Goal: Task Accomplishment & Management: Manage account settings

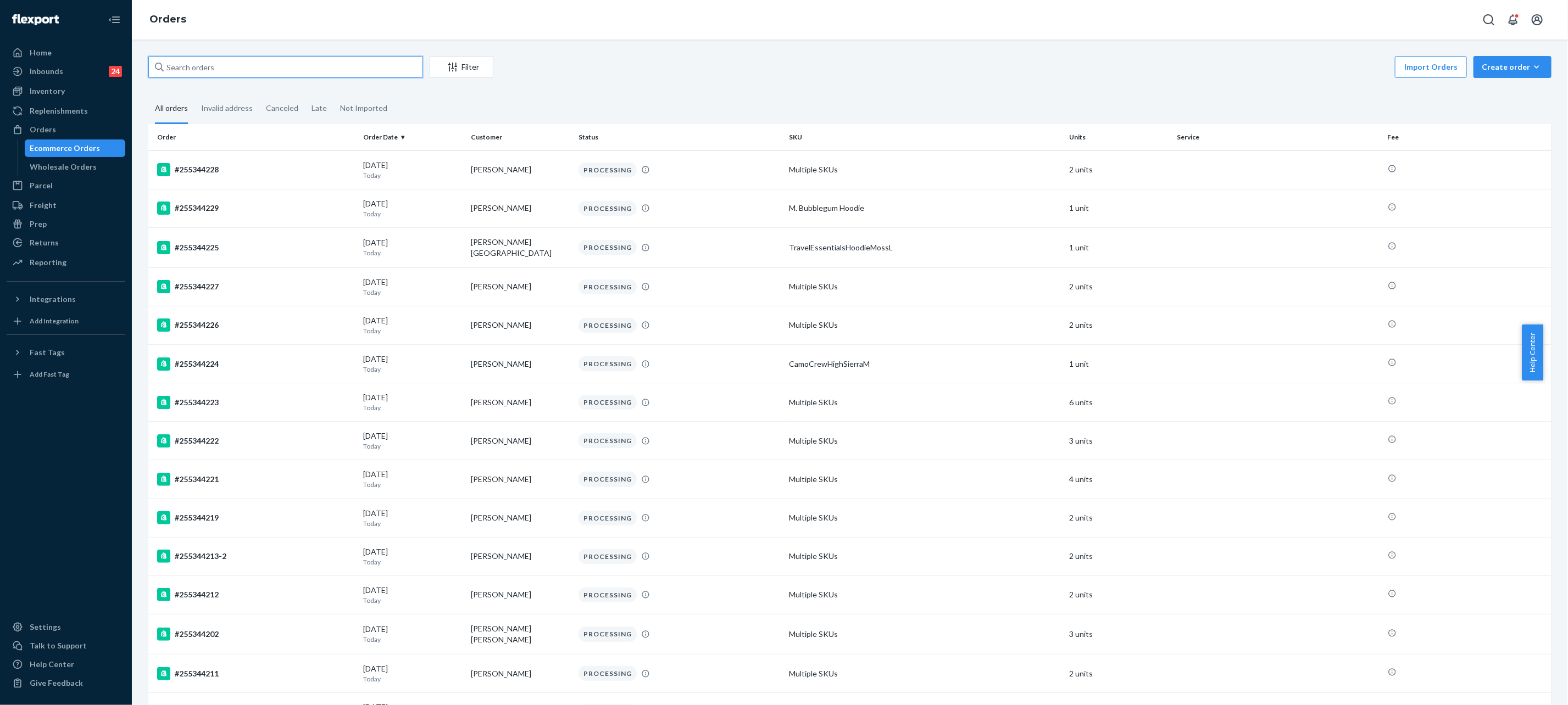
click at [201, 62] on input "text" at bounding box center [286, 67] width 275 height 22
paste input "255319557"
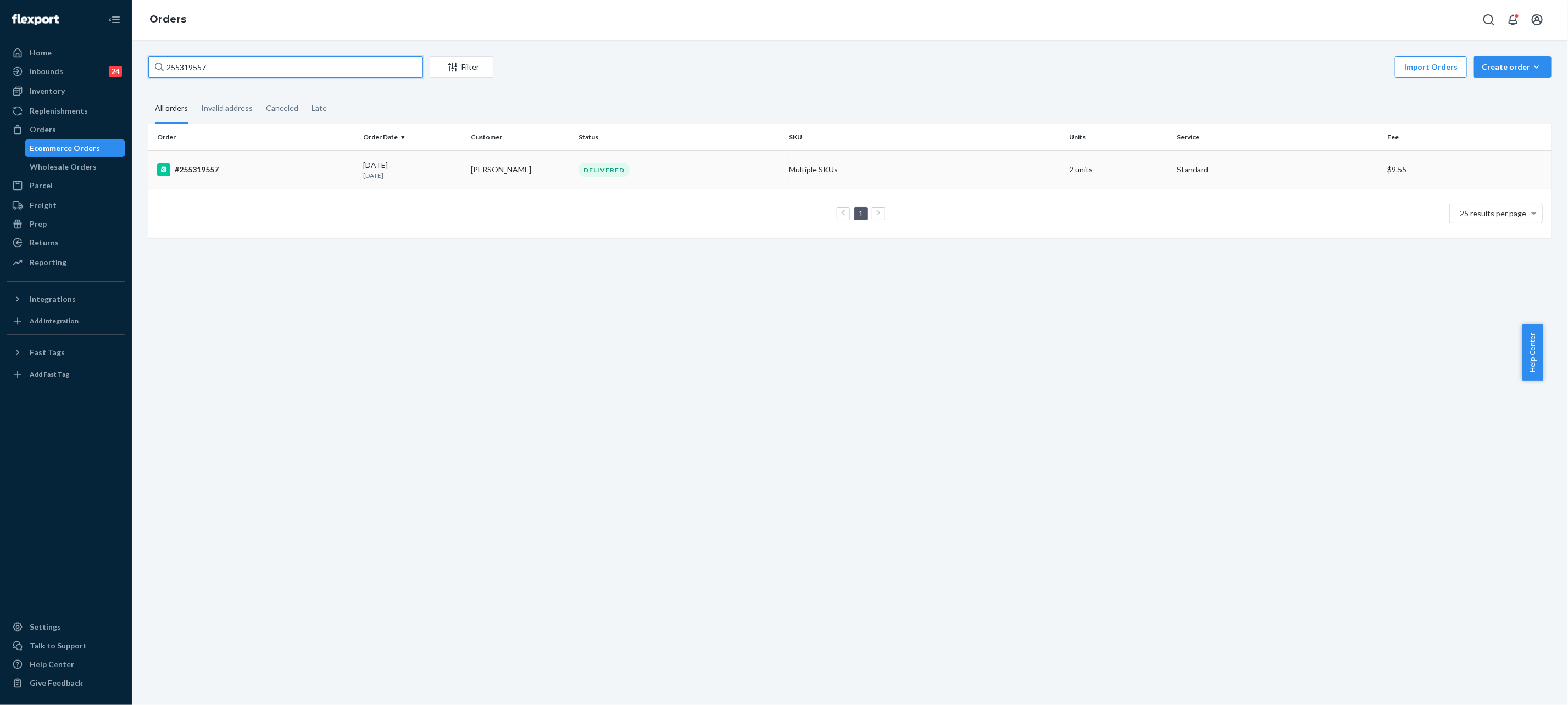
type input "255319557"
click at [446, 162] on div "09/22/2025 2 days ago" at bounding box center [412, 170] width 99 height 21
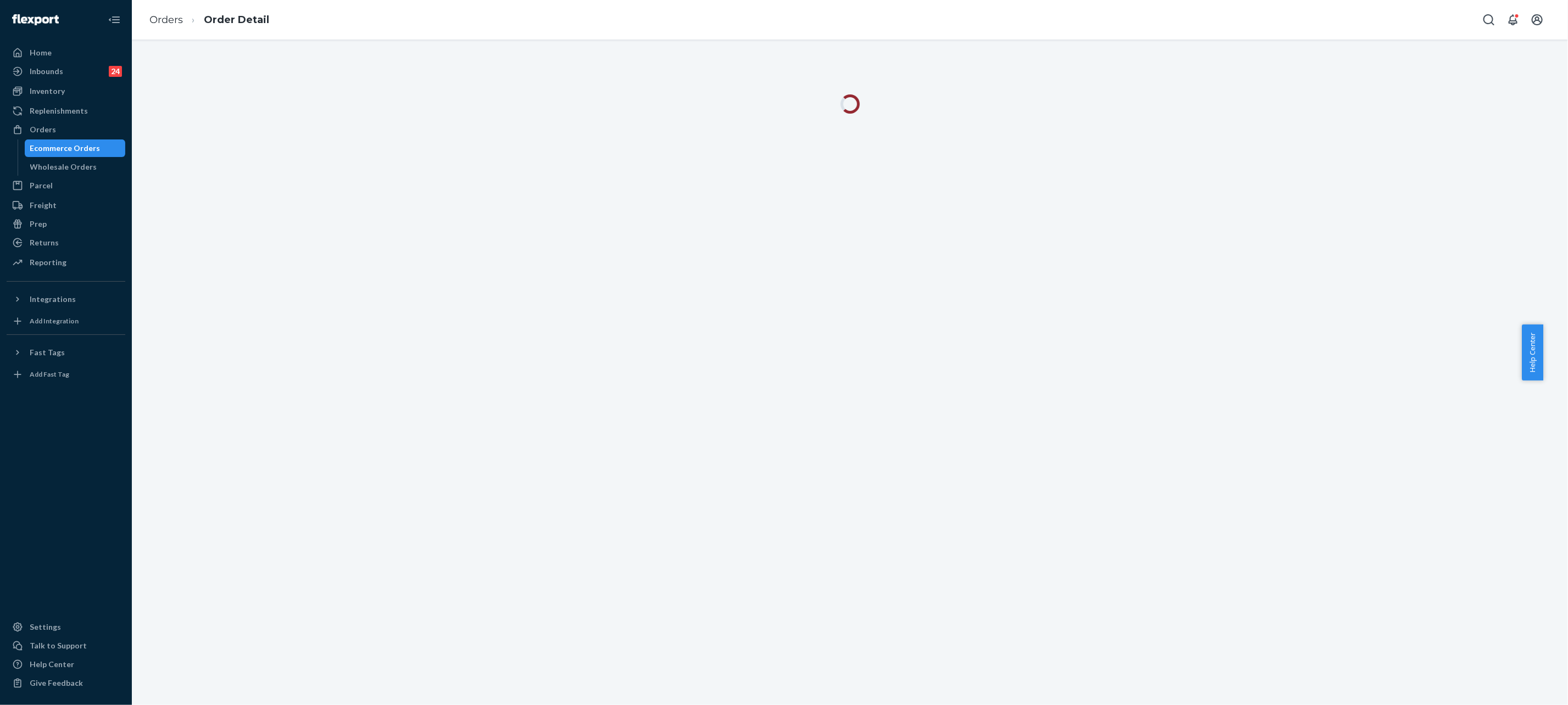
click at [440, 154] on div at bounding box center [850, 373] width 1436 height 666
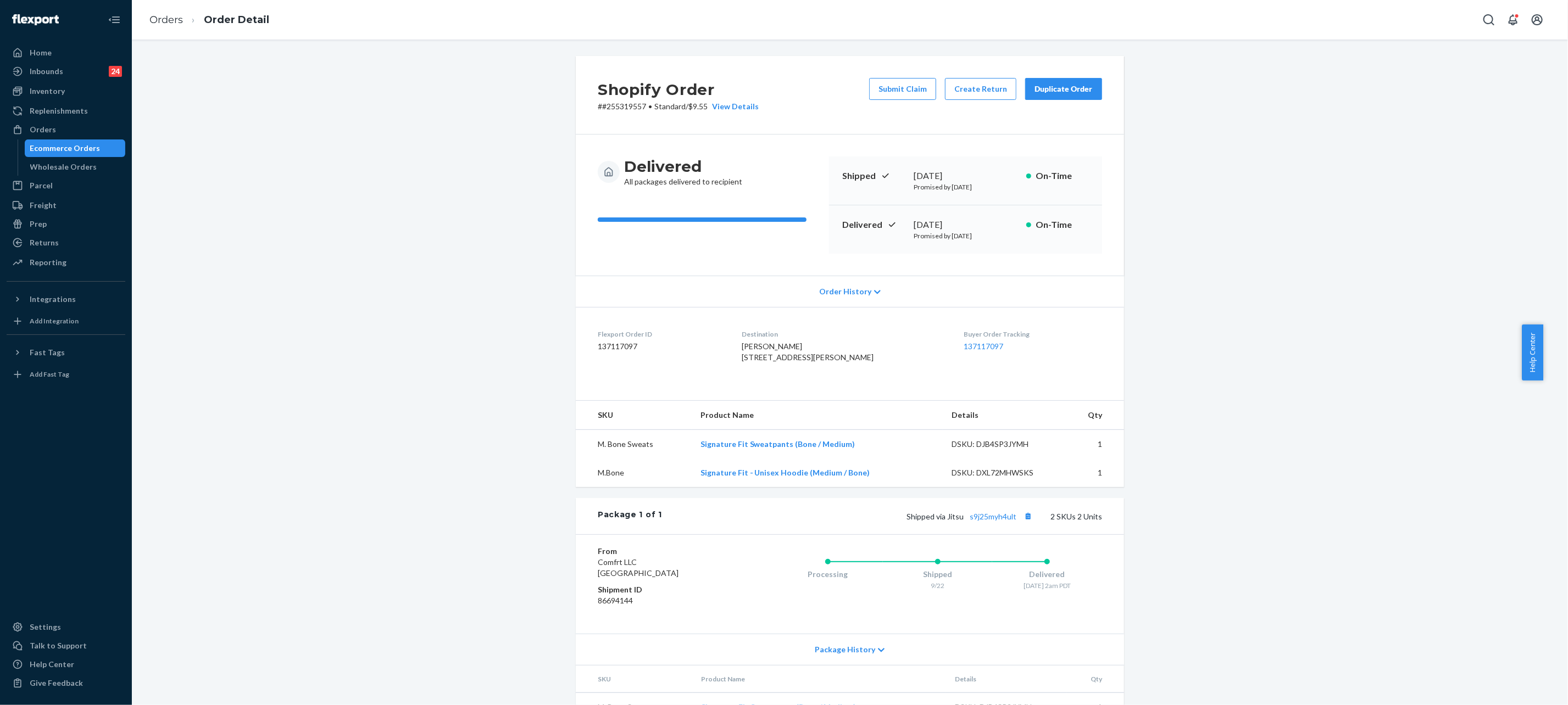
click at [983, 337] on dt "Buyer Order Tracking" at bounding box center [1032, 334] width 138 height 9
click at [972, 344] on link "137117097" at bounding box center [983, 346] width 40 height 9
click at [184, 18] on li "Order Detail" at bounding box center [226, 20] width 86 height 15
click at [174, 18] on link "Orders" at bounding box center [166, 19] width 33 height 12
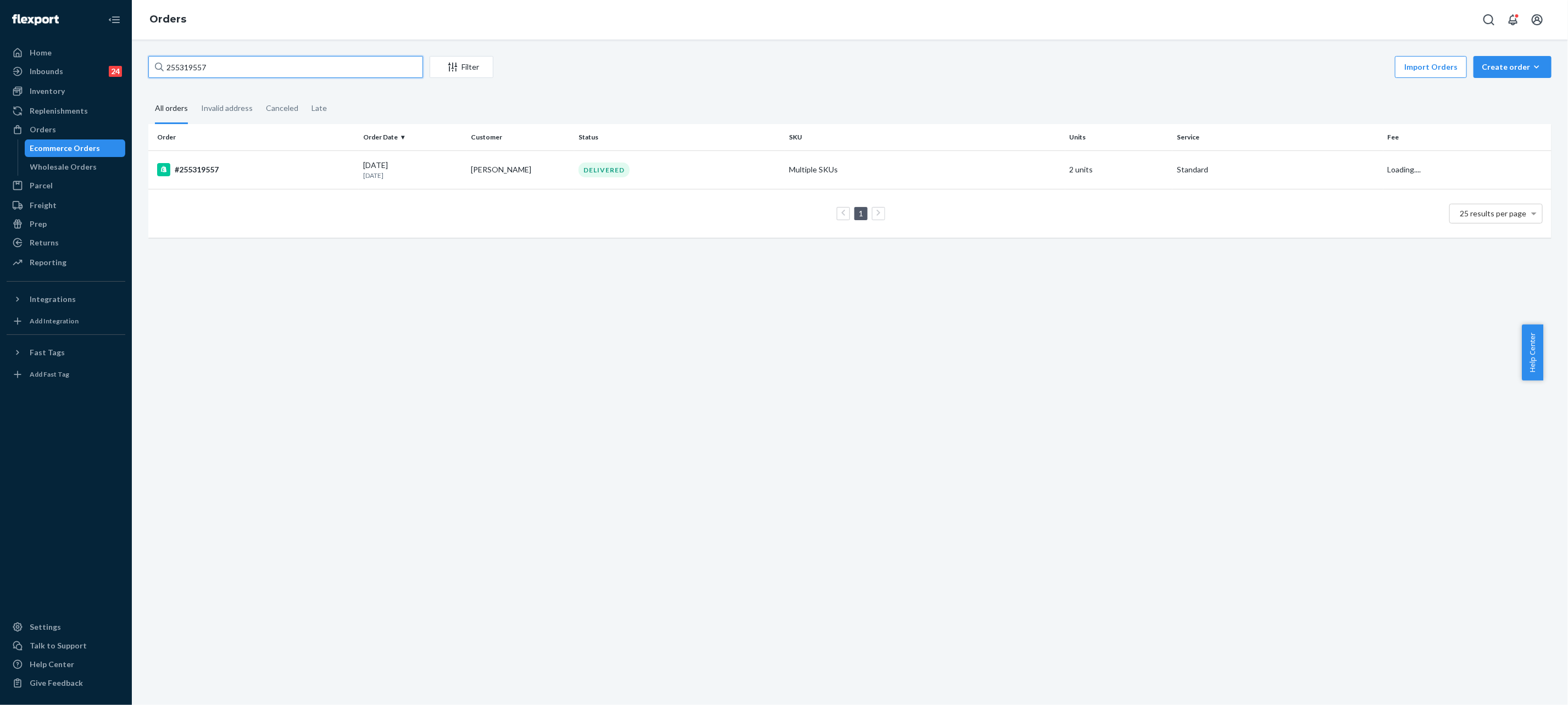
click at [340, 71] on input "255319557" at bounding box center [286, 67] width 275 height 22
paste input "#255311140"
type input "#255311140"
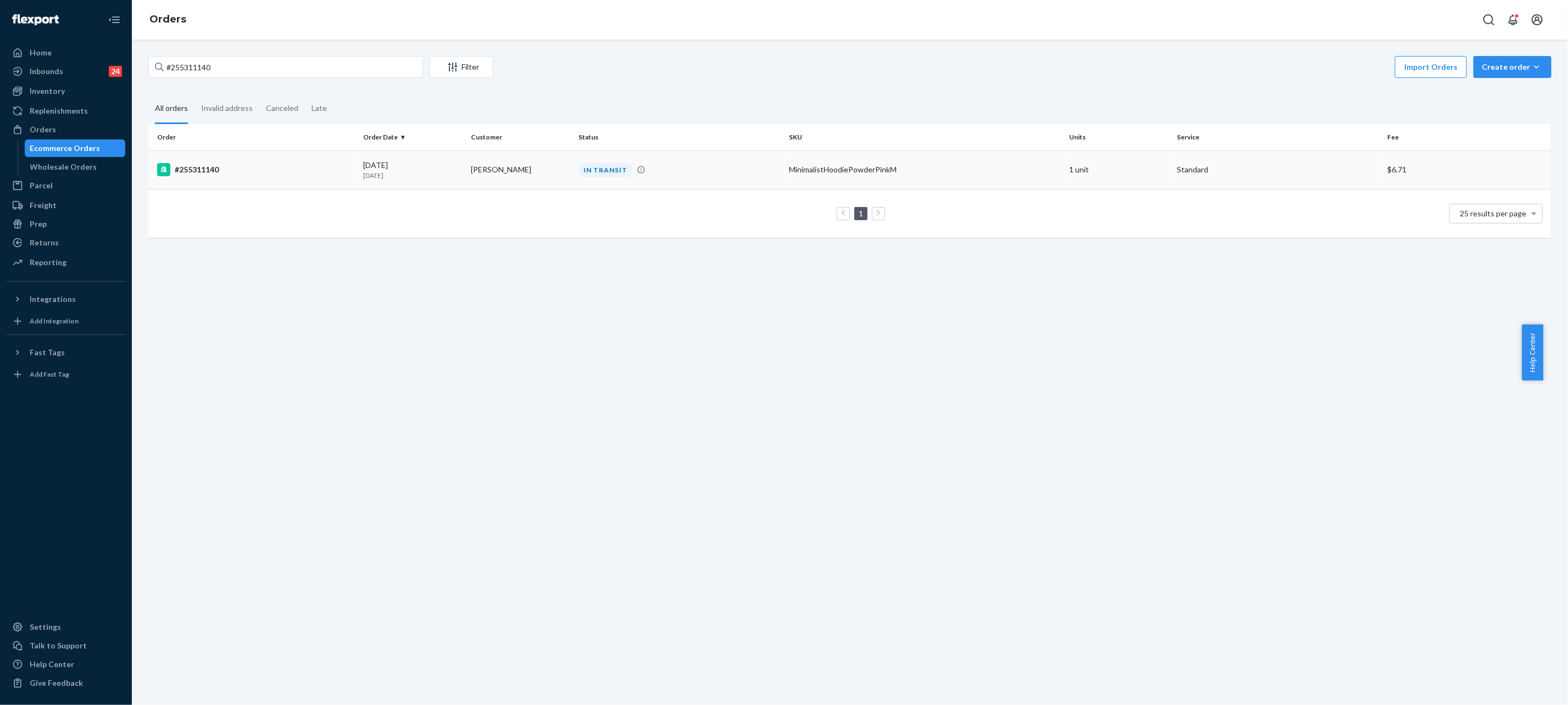
click at [431, 178] on p "2 days ago" at bounding box center [412, 175] width 99 height 9
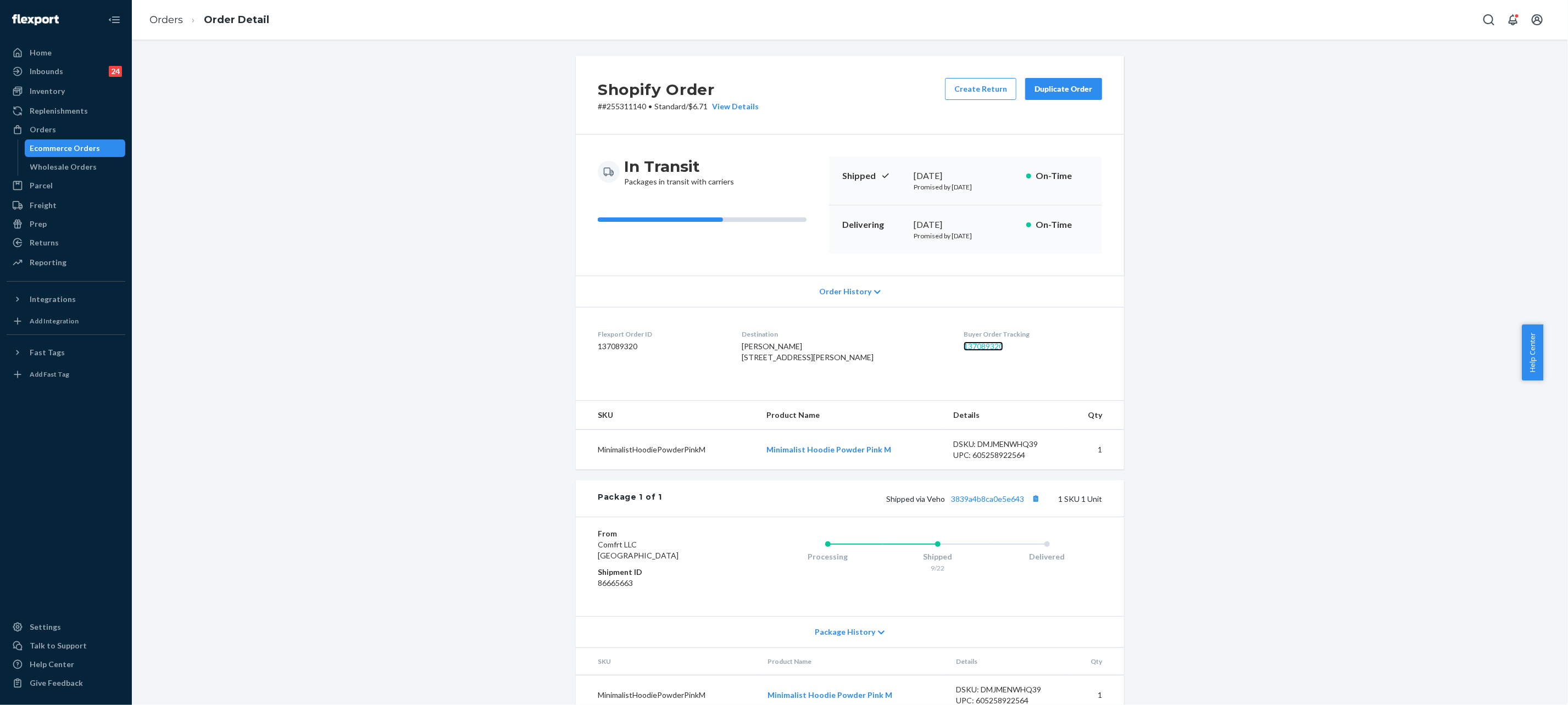
click at [979, 346] on link "137089320" at bounding box center [983, 346] width 40 height 9
click at [166, 18] on link "Orders" at bounding box center [166, 19] width 33 height 12
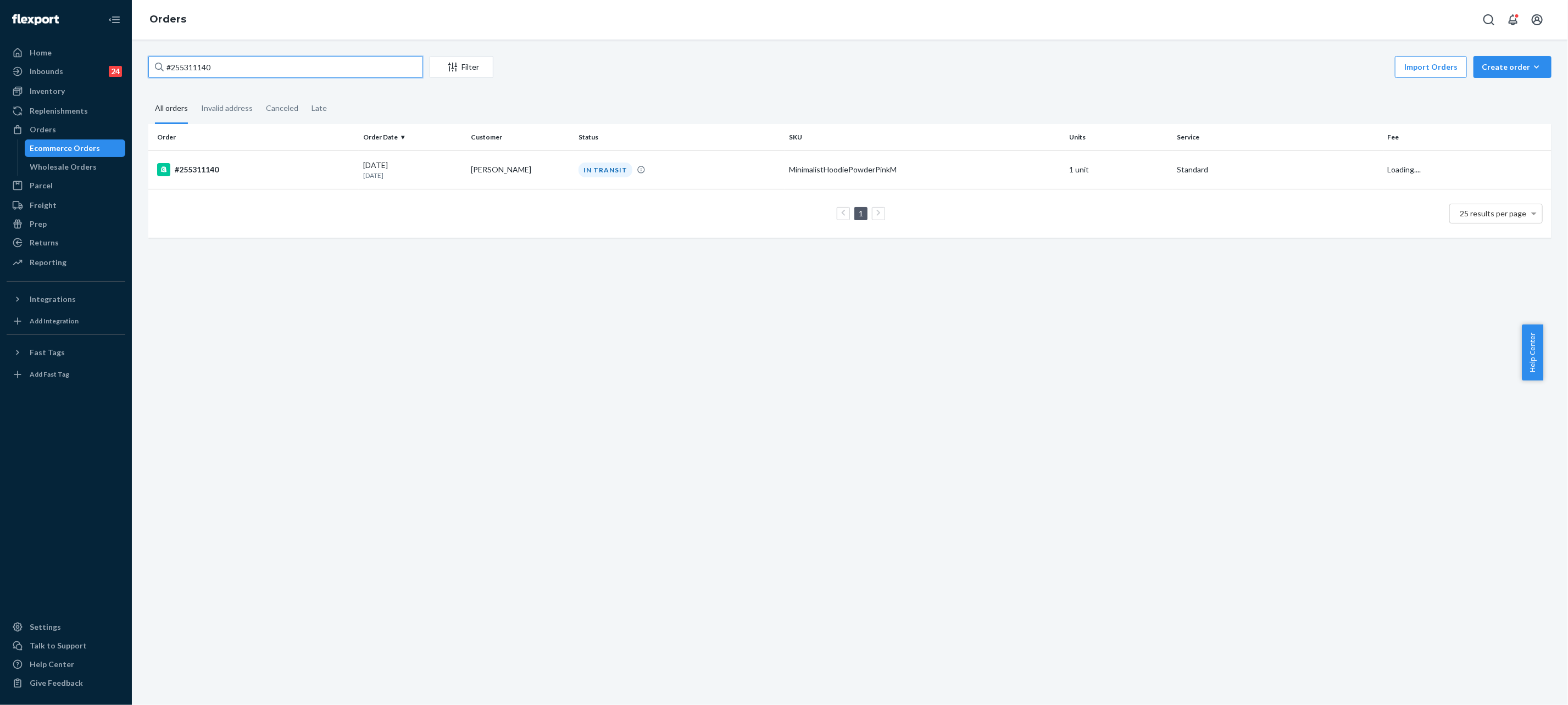
click at [385, 57] on input "#255311140" at bounding box center [286, 67] width 275 height 22
paste input "04164"
type input "#255304164"
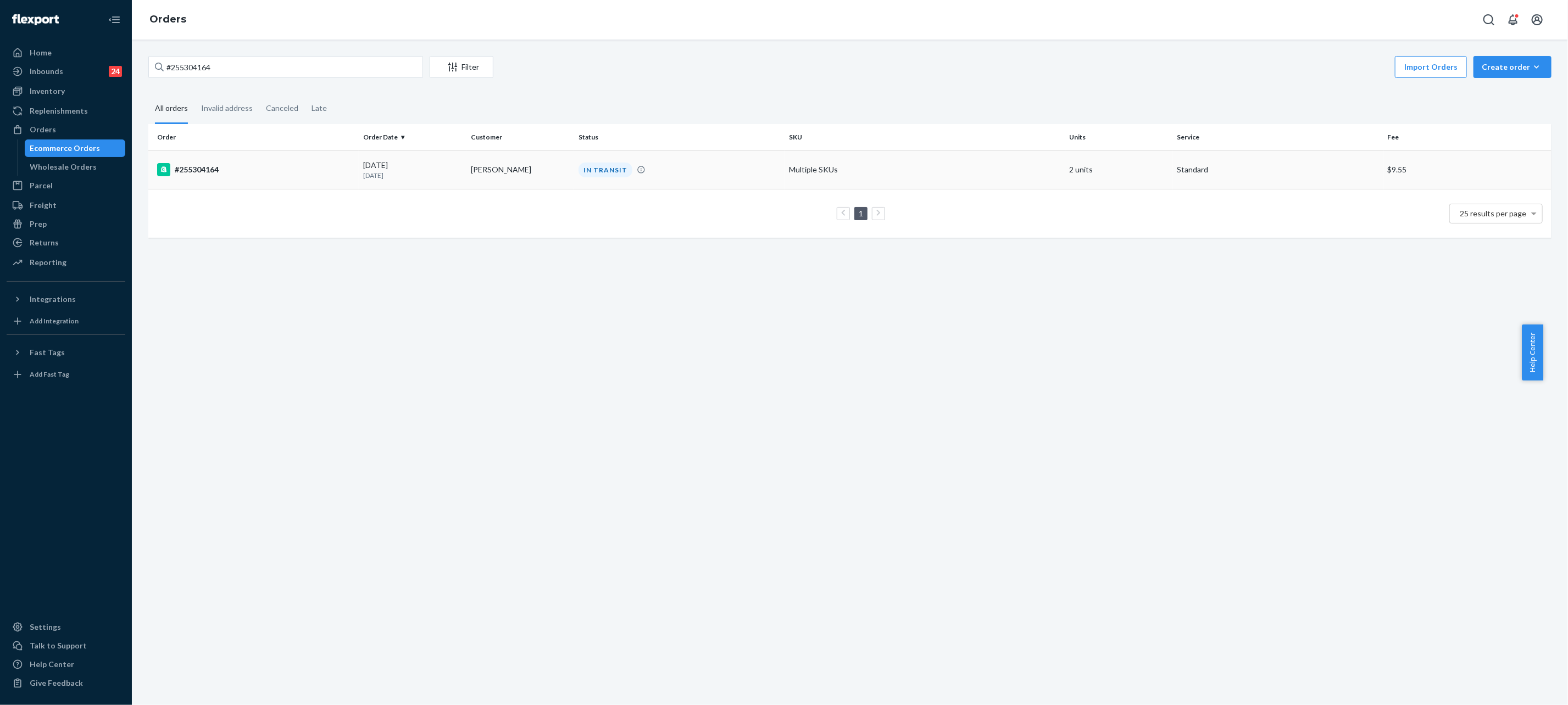
click at [483, 168] on td "dulce foster" at bounding box center [520, 169] width 108 height 38
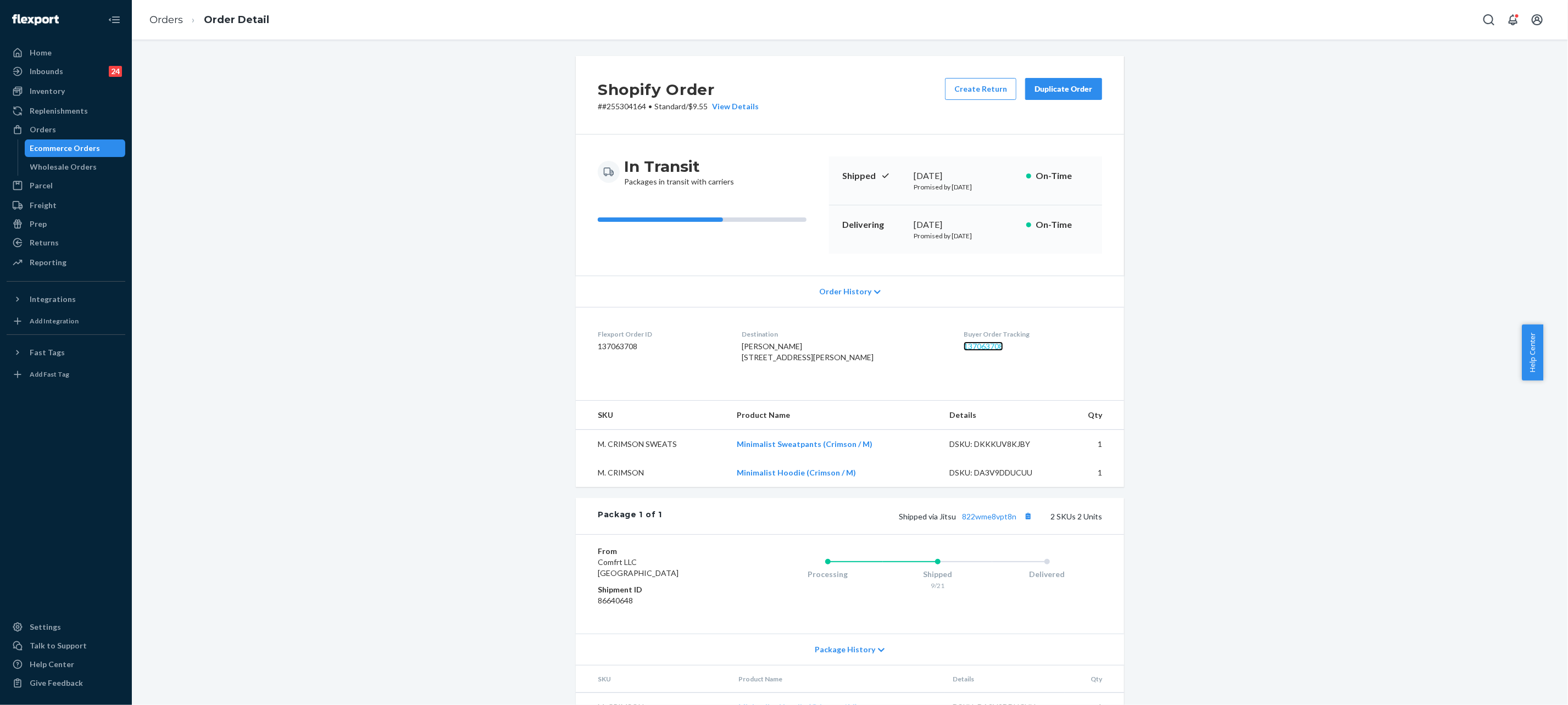
click at [974, 350] on link "137063708" at bounding box center [983, 346] width 40 height 9
click at [186, 13] on li "Order Detail" at bounding box center [226, 20] width 86 height 15
click at [179, 13] on link "Orders" at bounding box center [166, 19] width 33 height 12
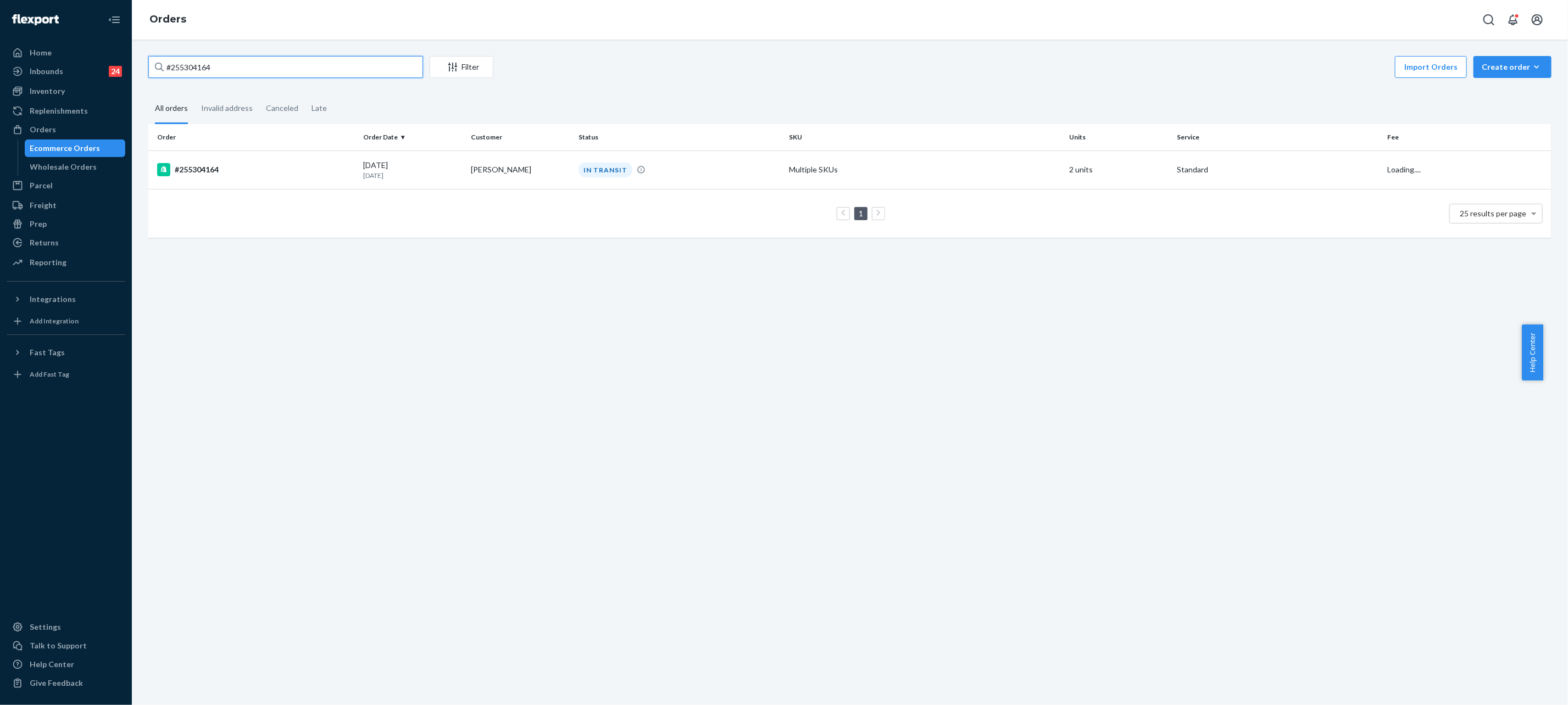
click at [288, 75] on input "#255304164" at bounding box center [286, 67] width 275 height 22
paste input "2310385"
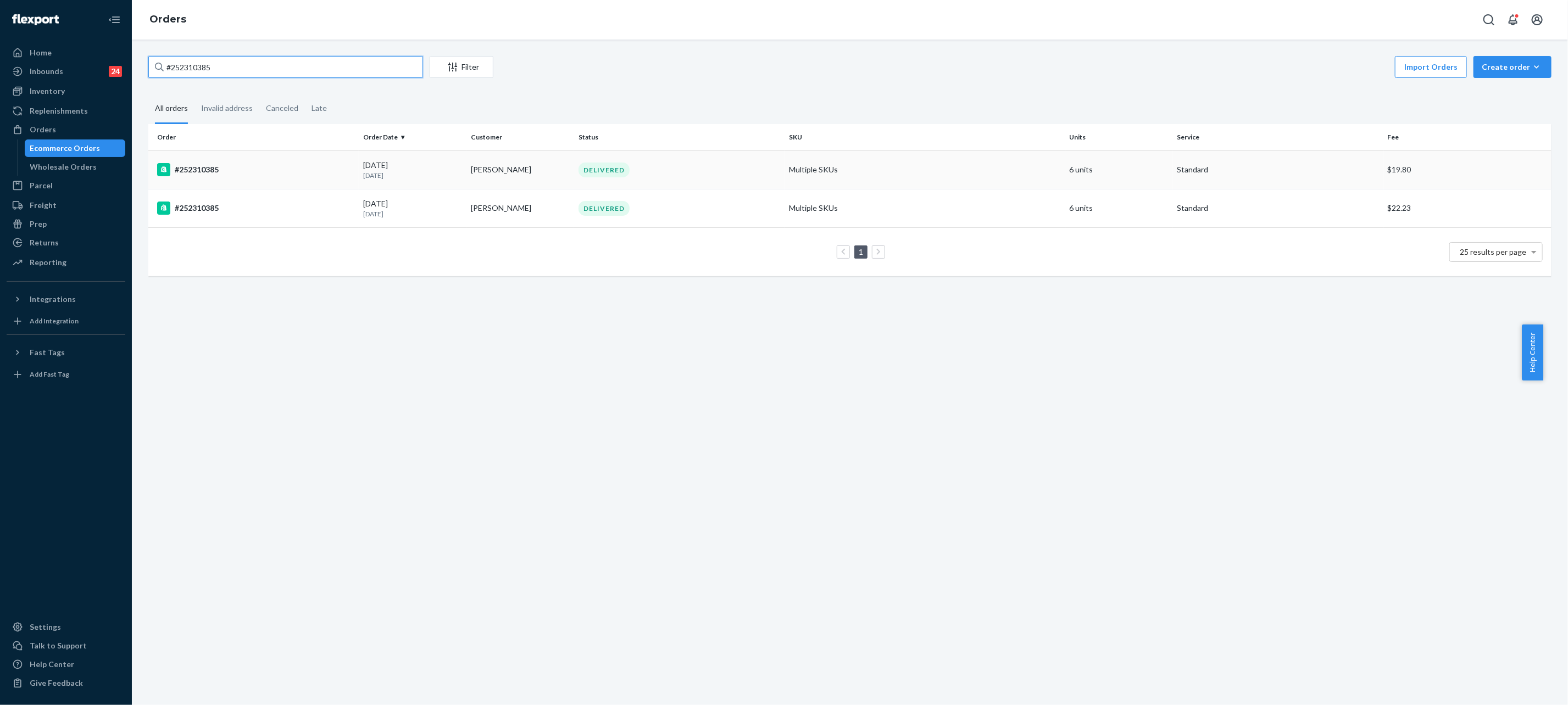
type input "#252310385"
click at [682, 173] on div "DELIVERED" at bounding box center [679, 169] width 206 height 15
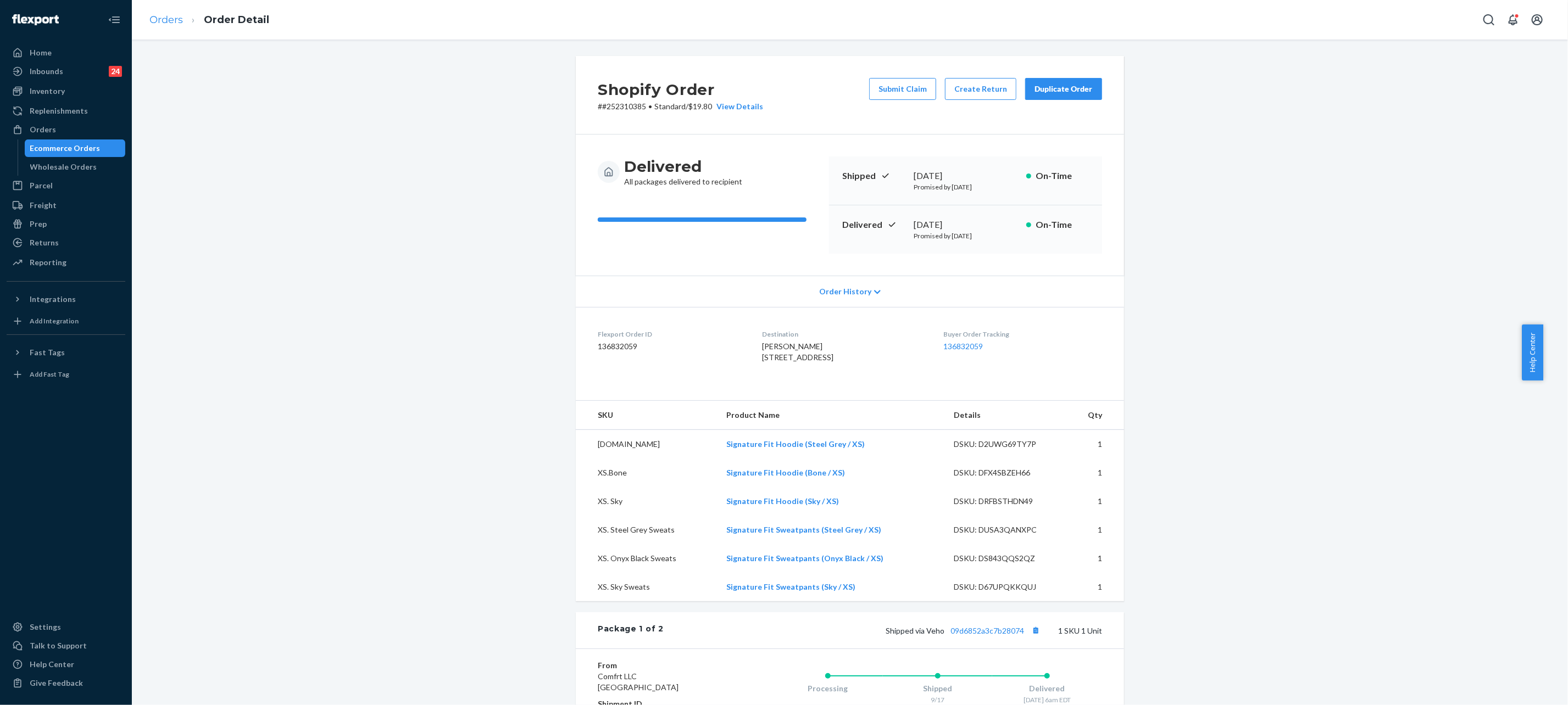
drag, startPoint x: 157, startPoint y: 11, endPoint x: 163, endPoint y: 16, distance: 7.8
click at [157, 11] on ol "Orders Order Detail" at bounding box center [209, 20] width 137 height 33
click at [164, 17] on link "Orders" at bounding box center [166, 19] width 33 height 12
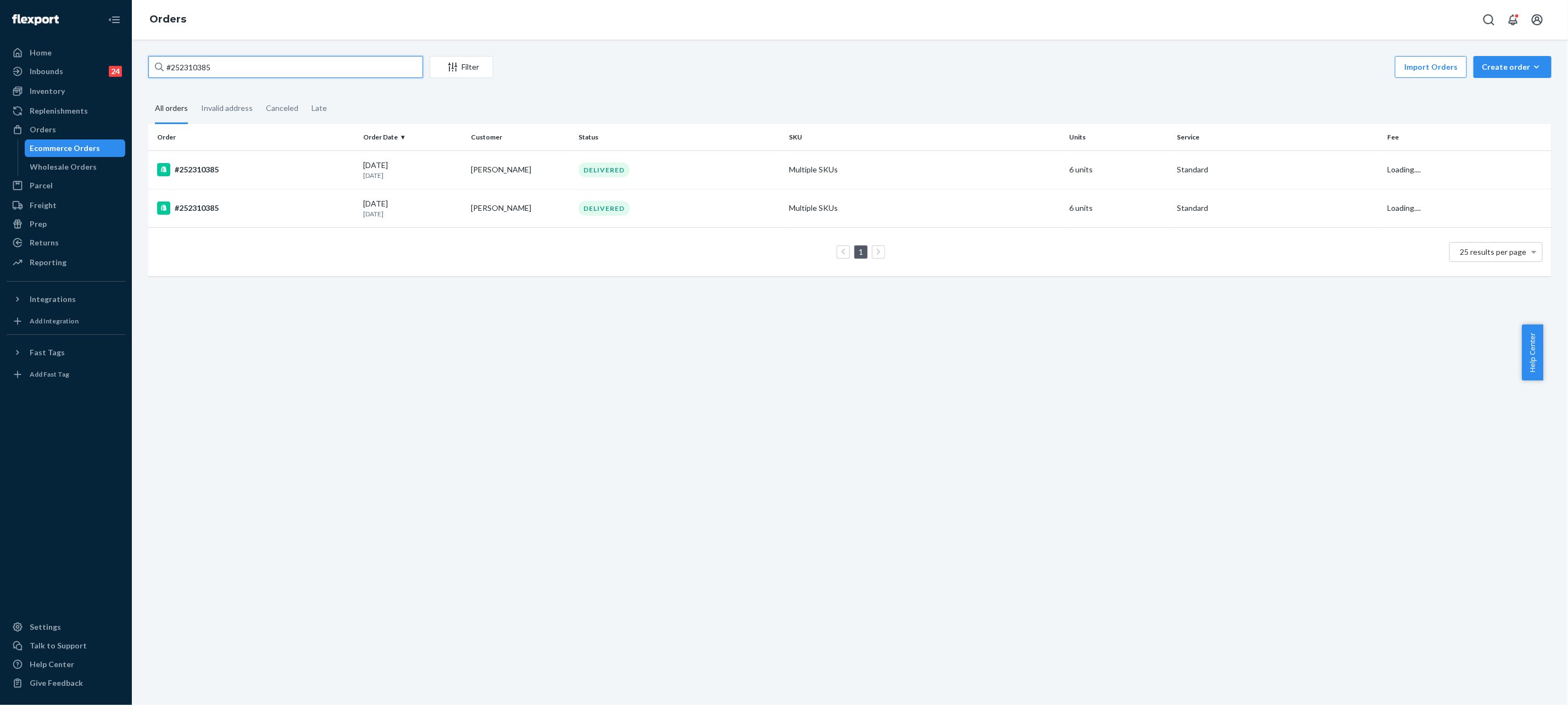
click at [300, 69] on input "#252310385" at bounding box center [286, 67] width 275 height 22
paste input "3141386"
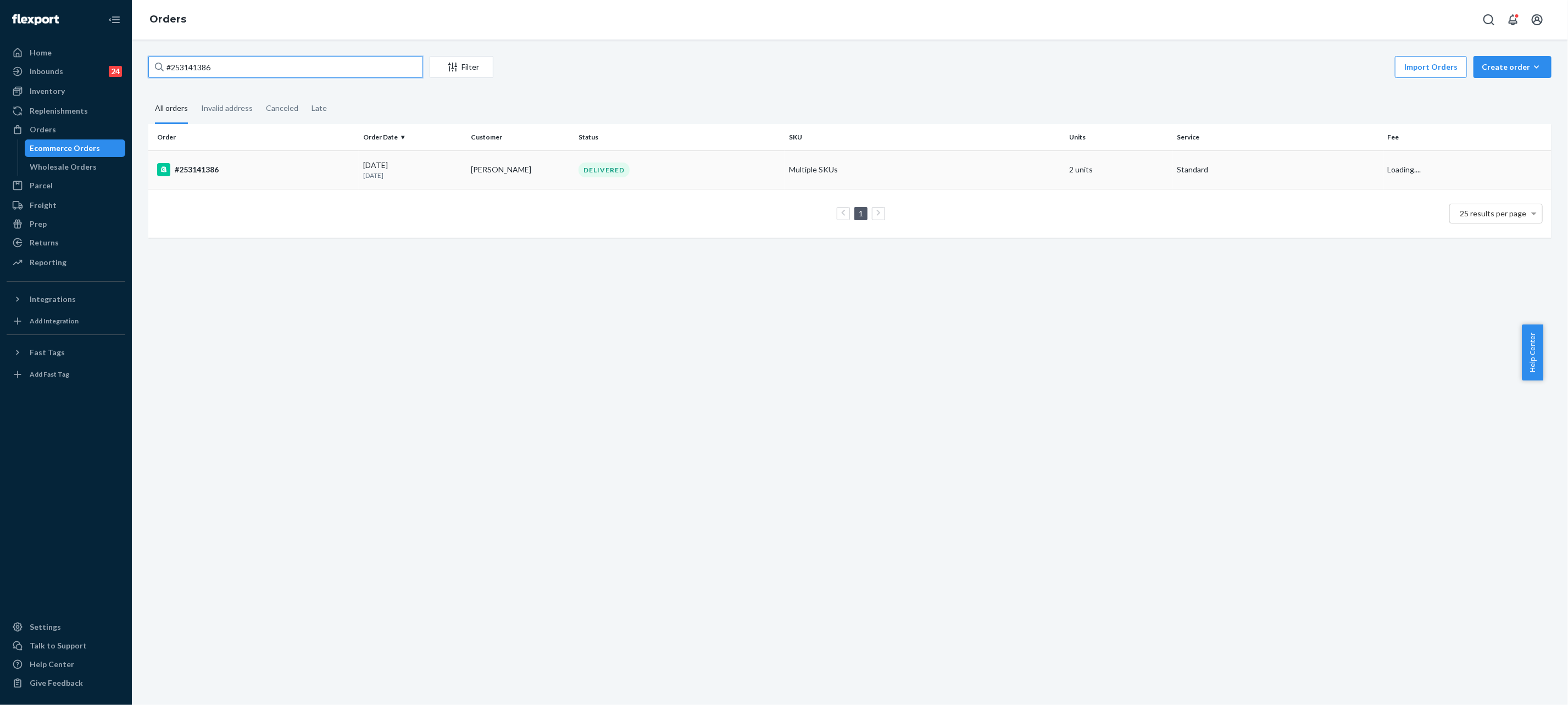
type input "#253141386"
click at [612, 165] on div "DELIVERED" at bounding box center [604, 169] width 51 height 15
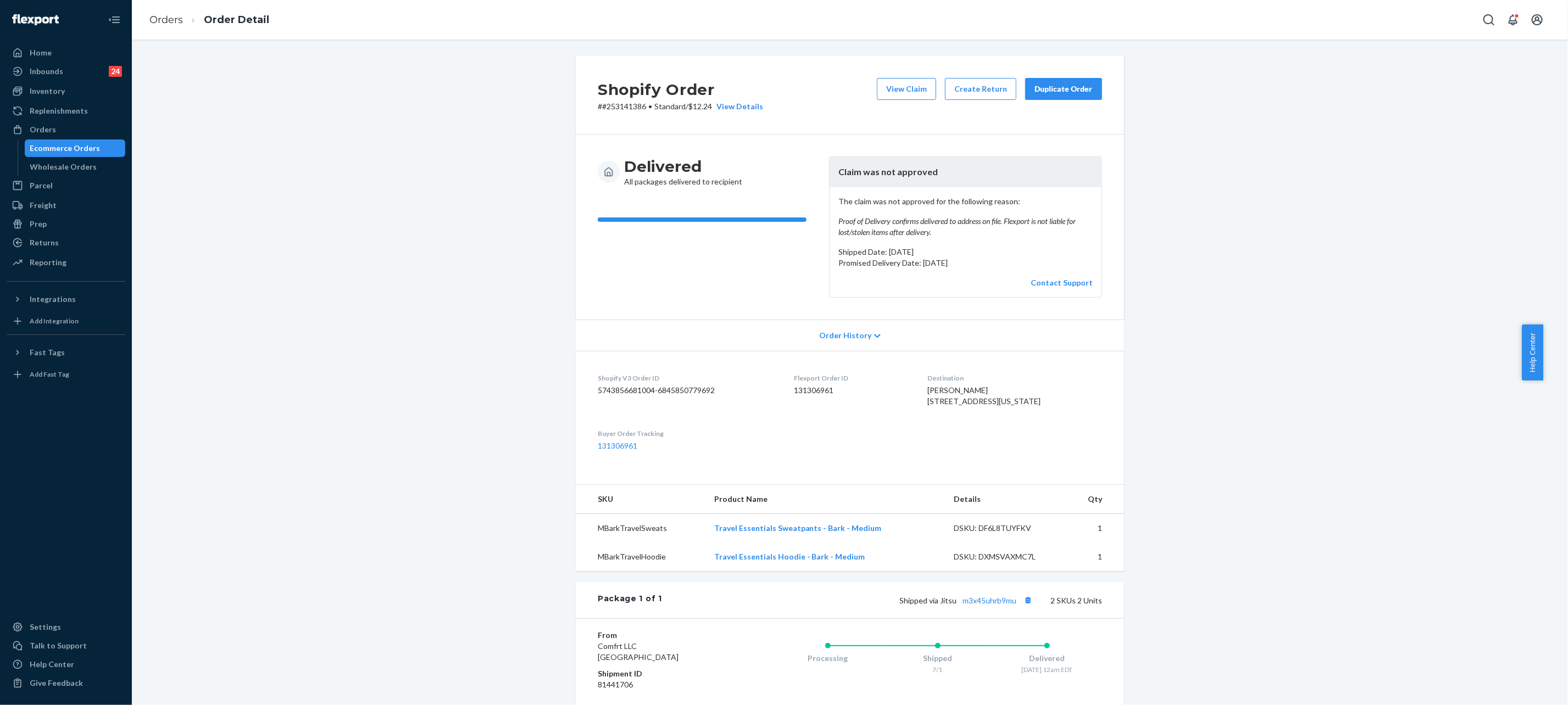
click at [1064, 83] on button "Duplicate Order" at bounding box center [1064, 89] width 77 height 22
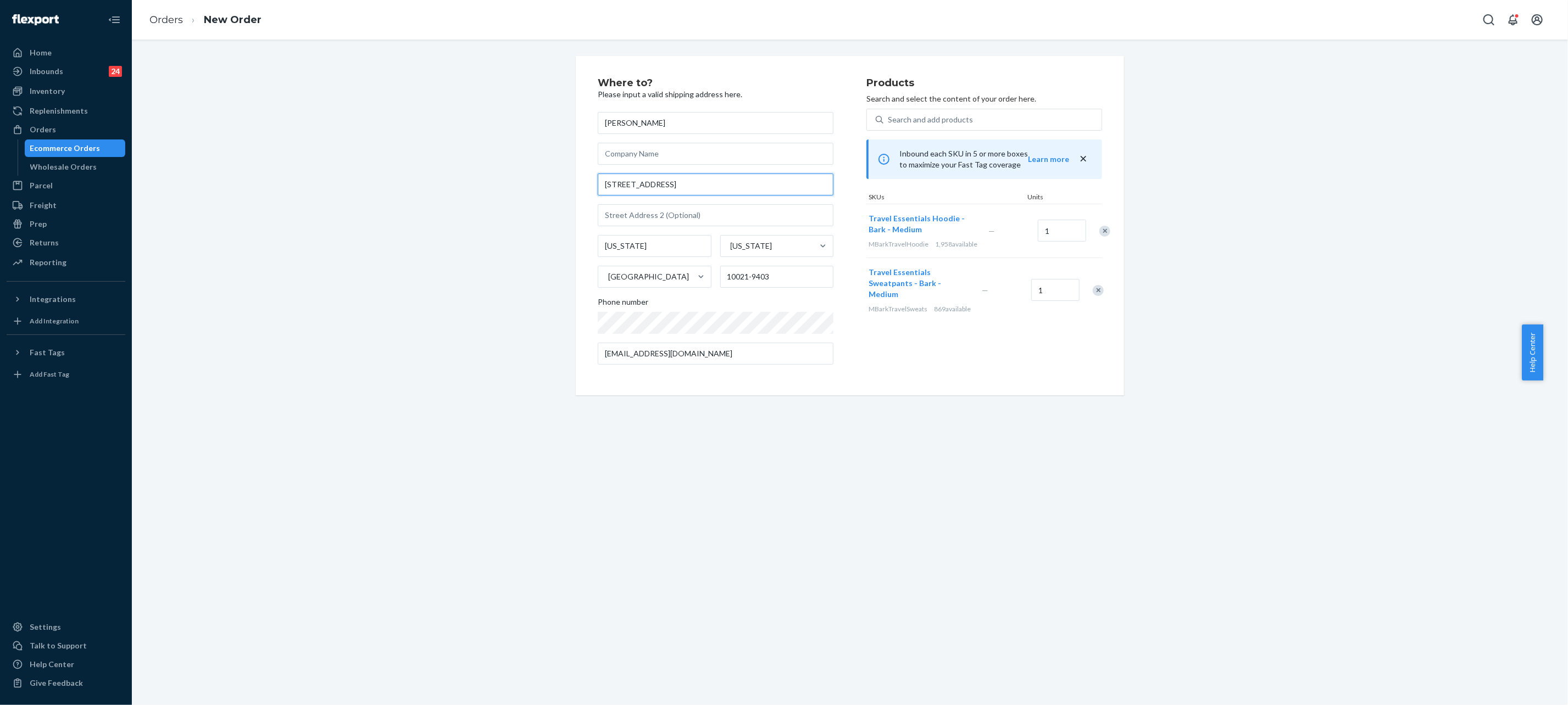
click at [698, 184] on input "334 E 74th St Apt 5E" at bounding box center [715, 184] width 236 height 22
click at [825, 392] on div "Where to? Please input a valid shipping address here. Christina Manias 334 E 74…" at bounding box center [850, 225] width 548 height 339
click at [668, 187] on input "334 E 74th St Apt 5E" at bounding box center [715, 184] width 236 height 22
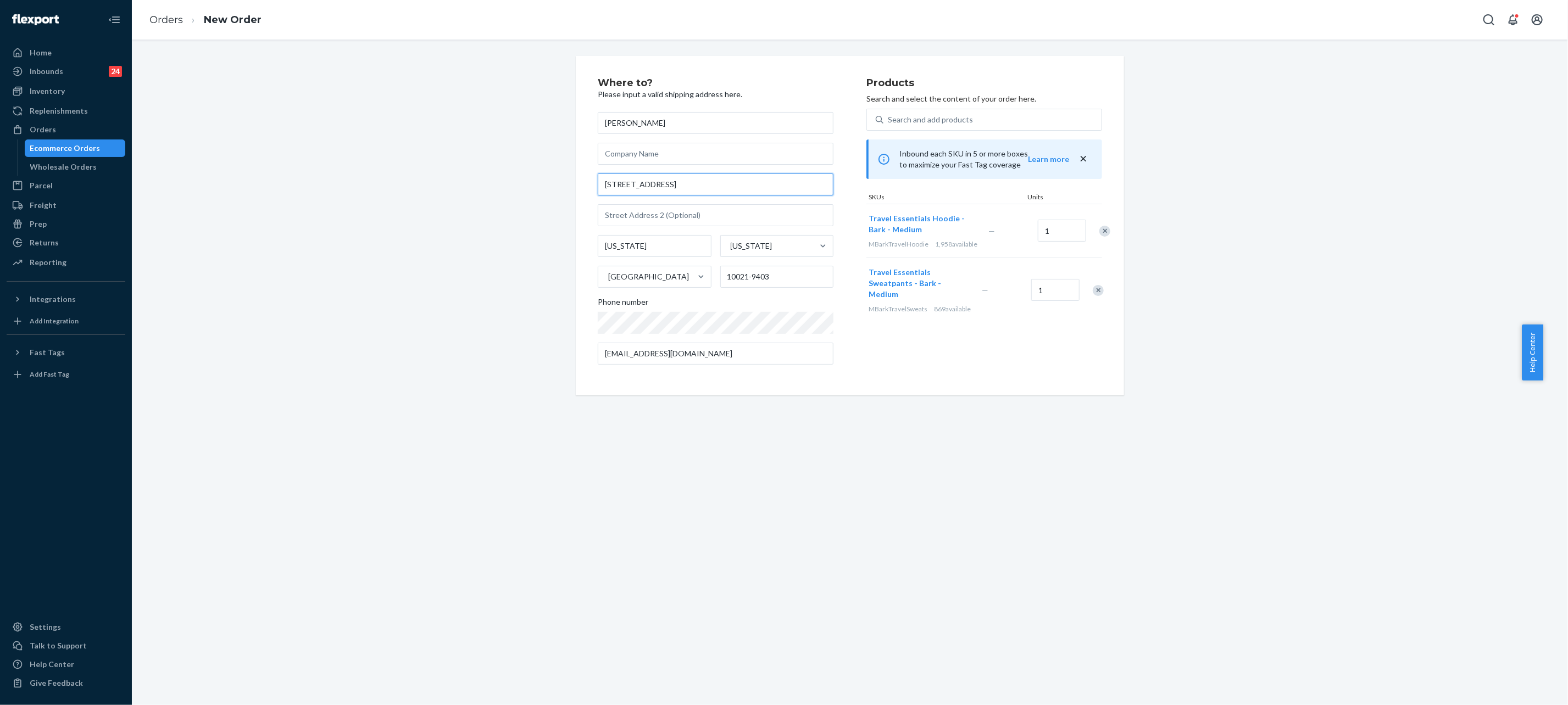
click at [668, 187] on input "334 E 74th St Apt 5E" at bounding box center [715, 184] width 236 height 22
paste input "reet Apt. 5E New York, NY 10021"
type input "334 E 74th Street Apt. 5E New York, NY 10021"
type input "5e"
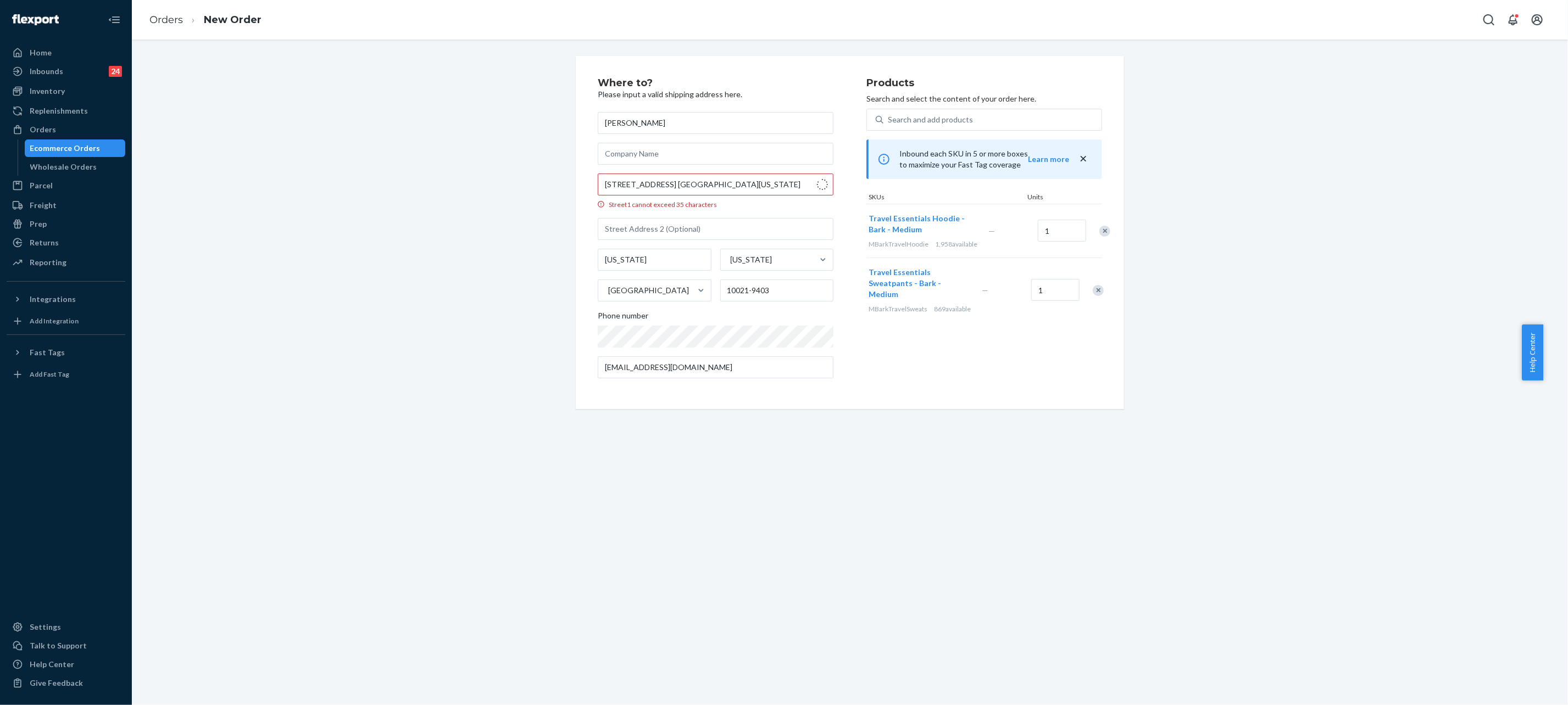
type input "Manhattan - New York"
type input "10021"
type input "334 E 74th St"
click at [162, 17] on link "Orders" at bounding box center [166, 19] width 33 height 12
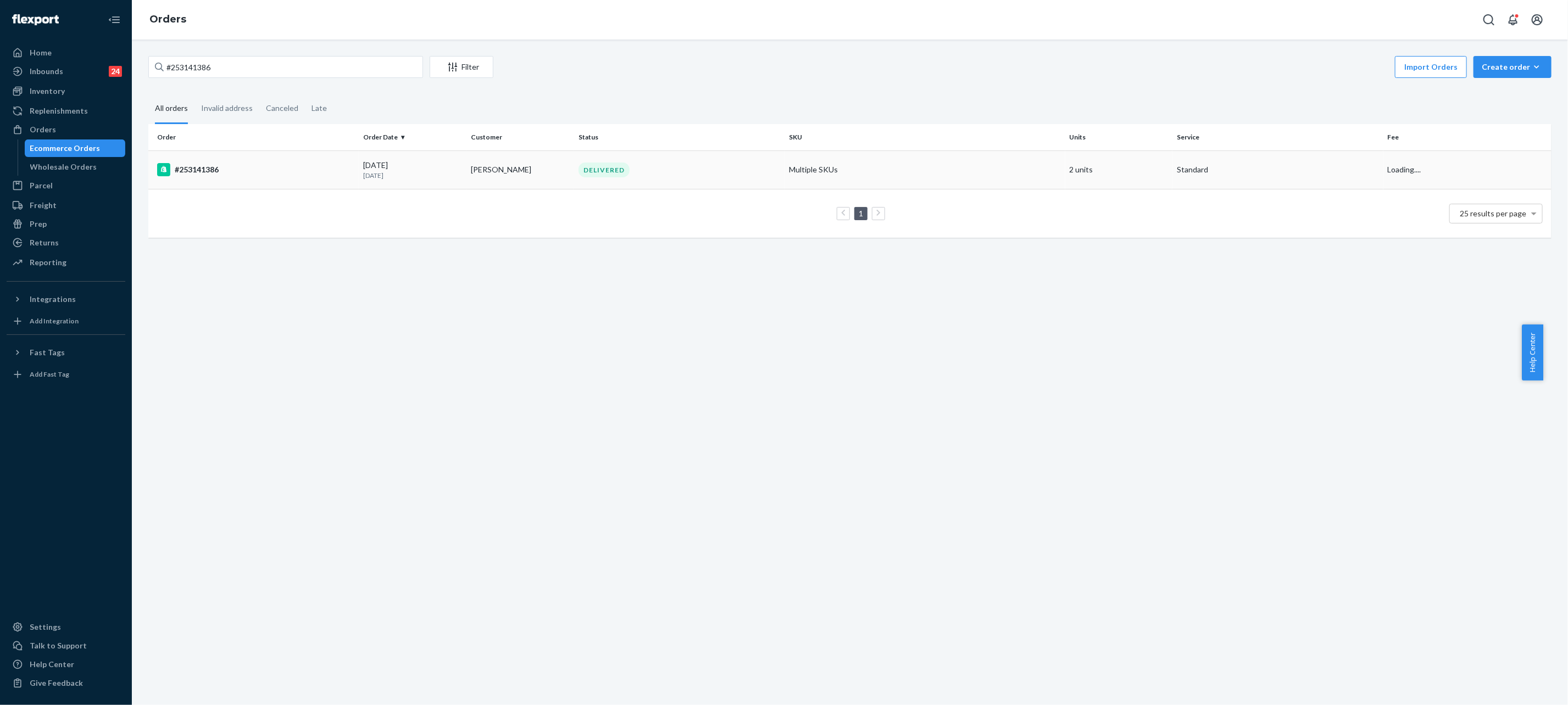
click at [342, 156] on td "#253141386" at bounding box center [253, 169] width 210 height 38
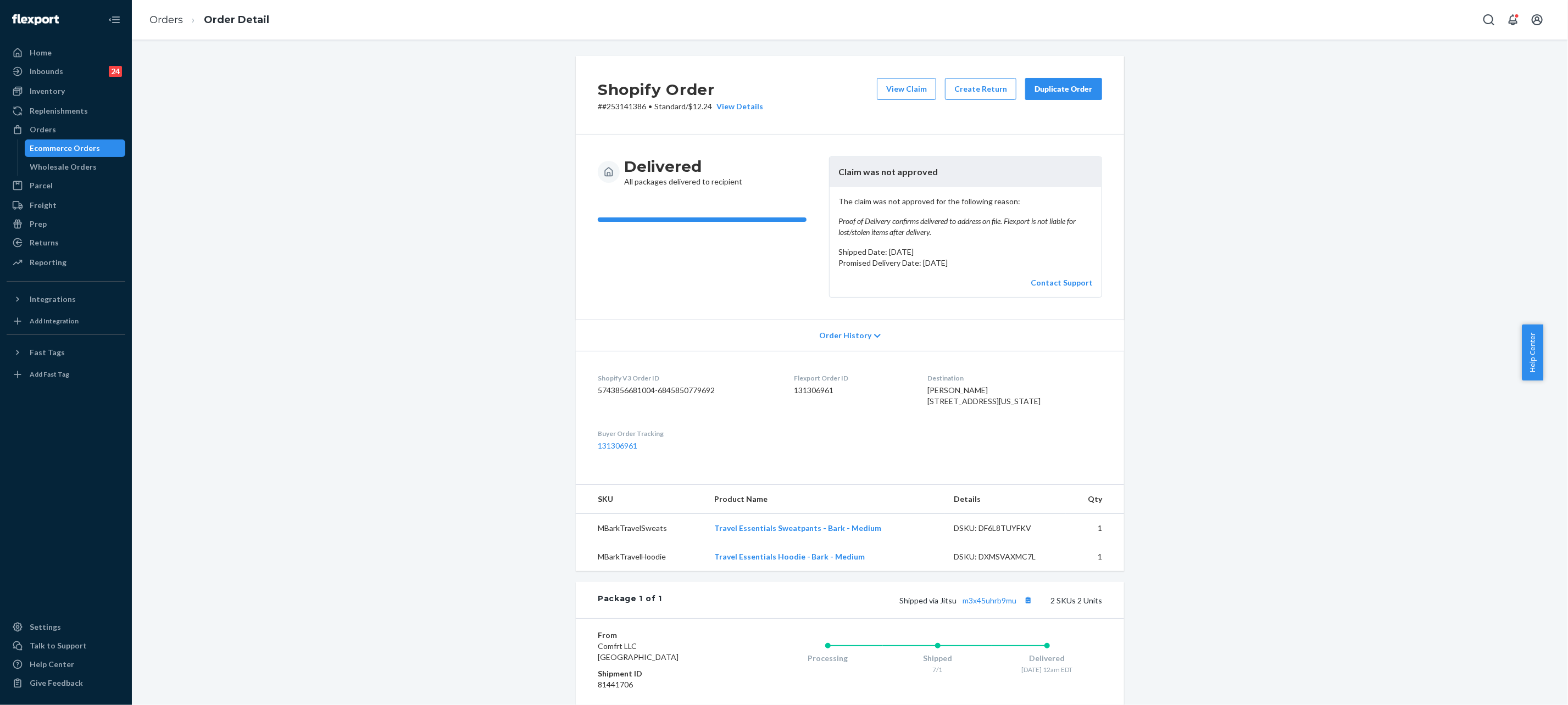
click at [1043, 96] on button "Duplicate Order" at bounding box center [1064, 89] width 77 height 22
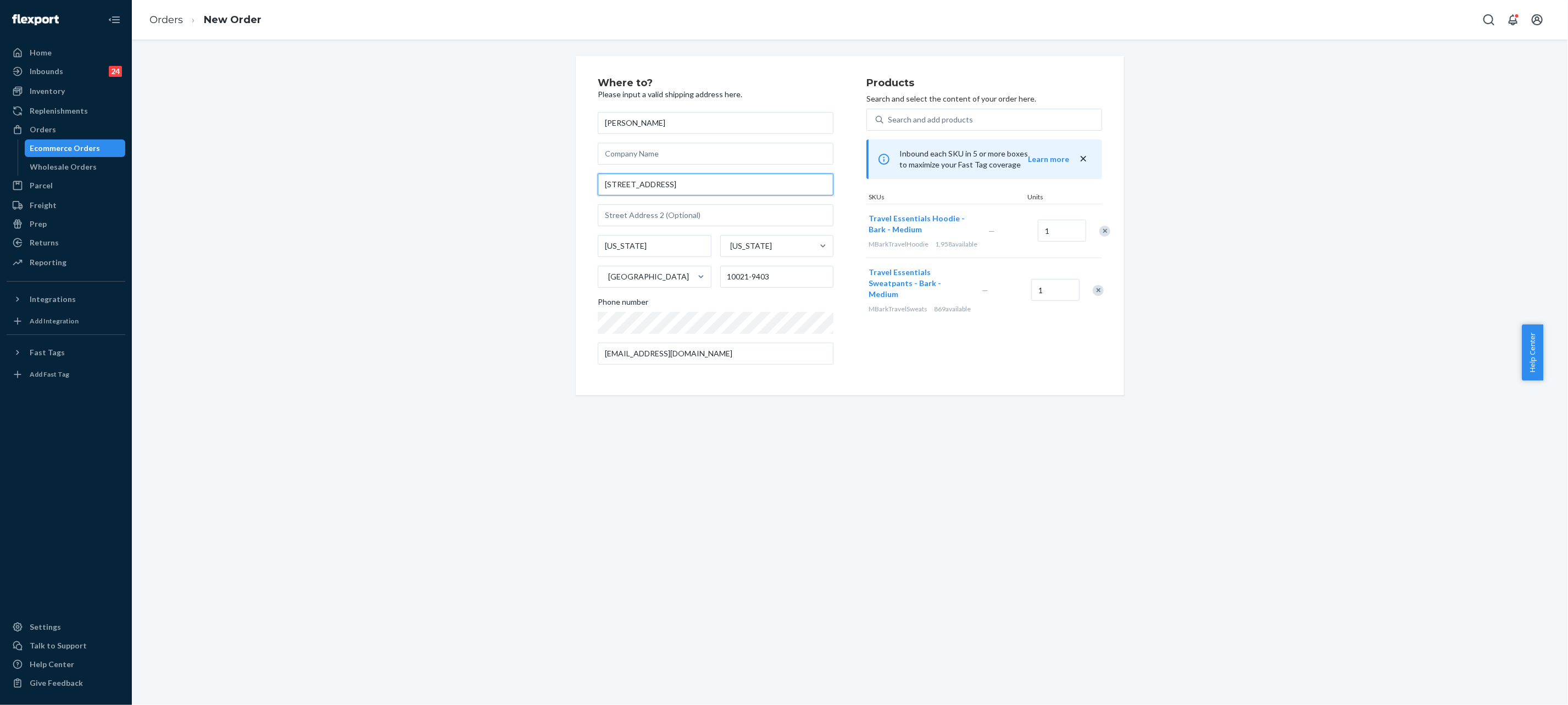
click at [643, 192] on input "334 E 74th St Apt 5E" at bounding box center [715, 184] width 236 height 22
paste input "reet Apt. 5E New York, NY 10021"
type input "334 E 74th St"
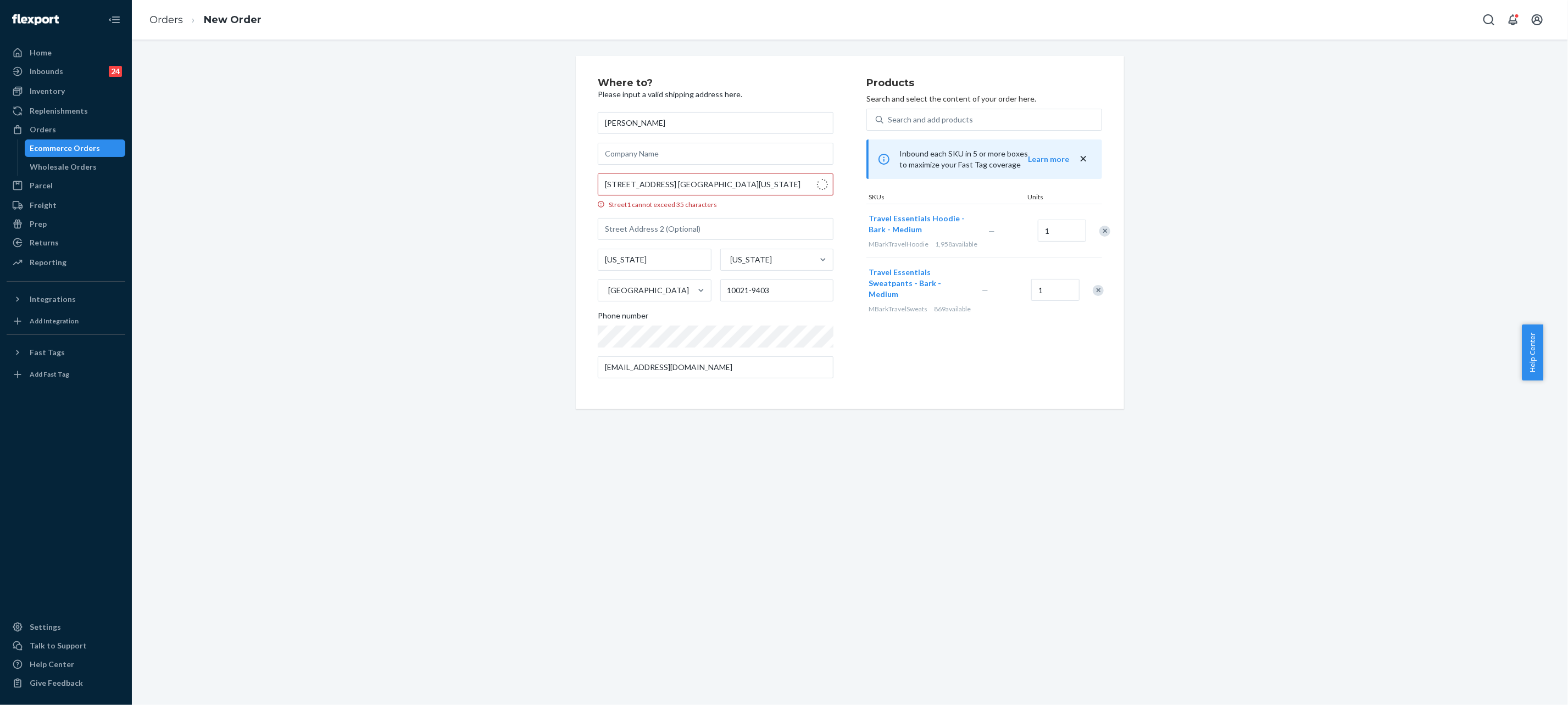
type input "5e"
type input "Manhattan - New York"
type input "10021"
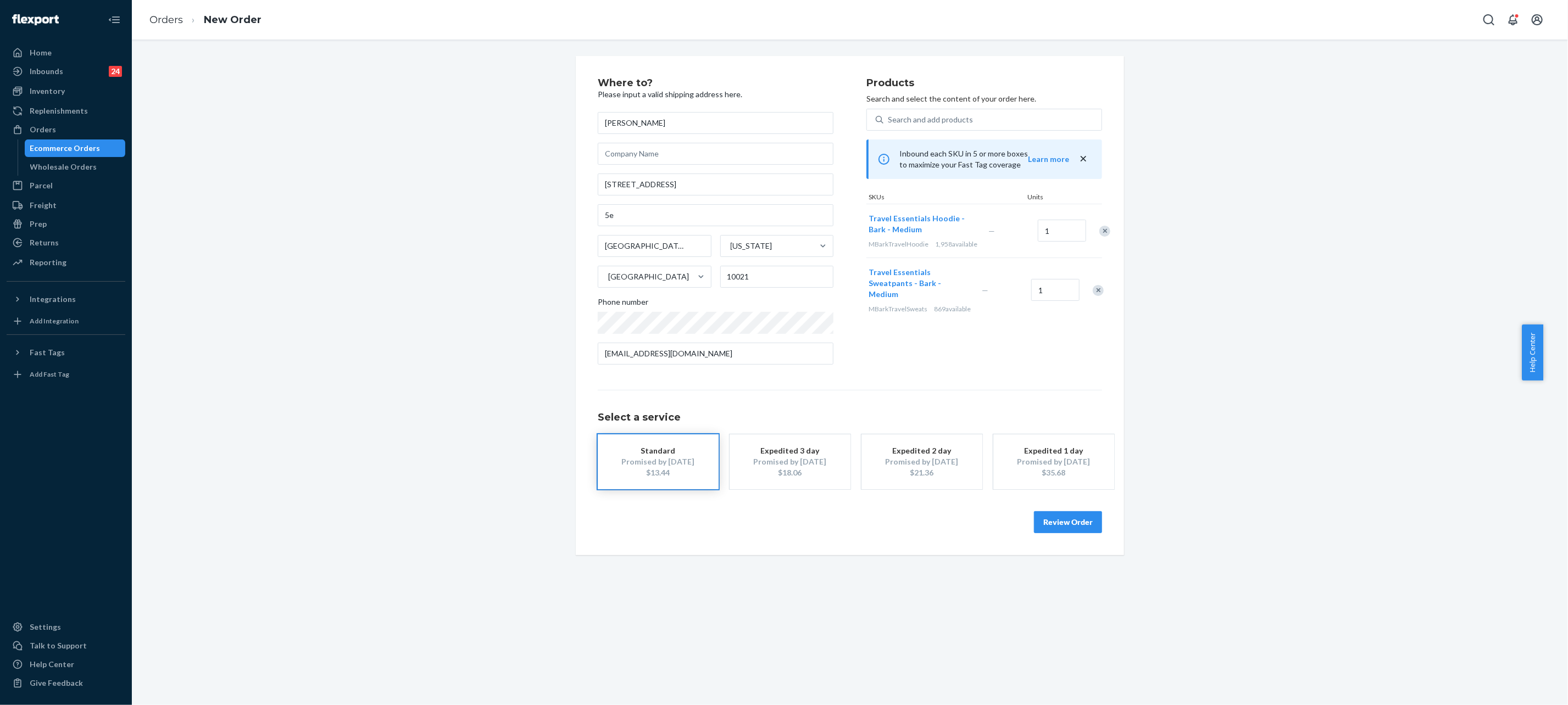
click at [852, 385] on div "Where to? Please input a valid shipping address here. Christina Manias 334 E 74…" at bounding box center [850, 305] width 504 height 456
click at [1054, 523] on button "Review Order" at bounding box center [1068, 522] width 68 height 22
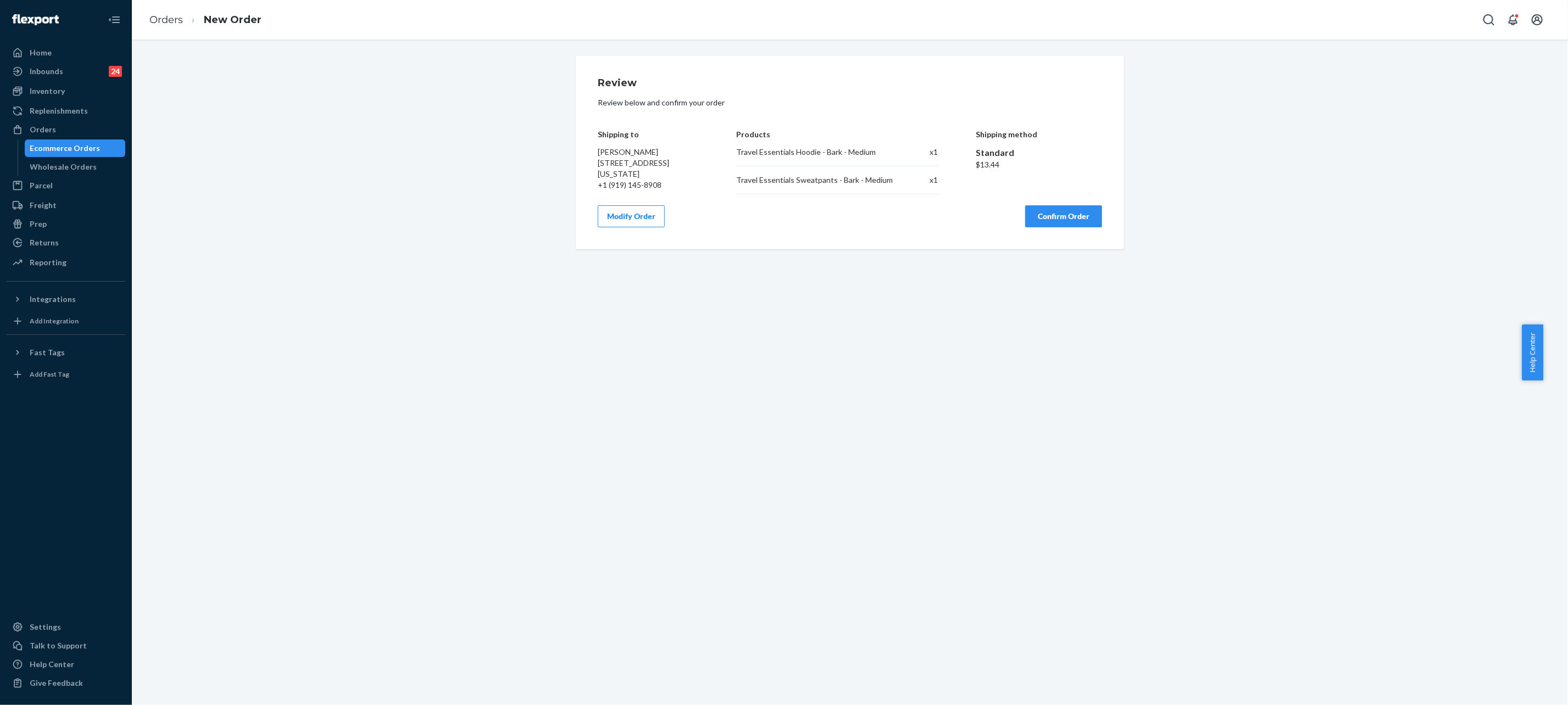
click at [1039, 227] on button "Confirm Order" at bounding box center [1064, 216] width 77 height 22
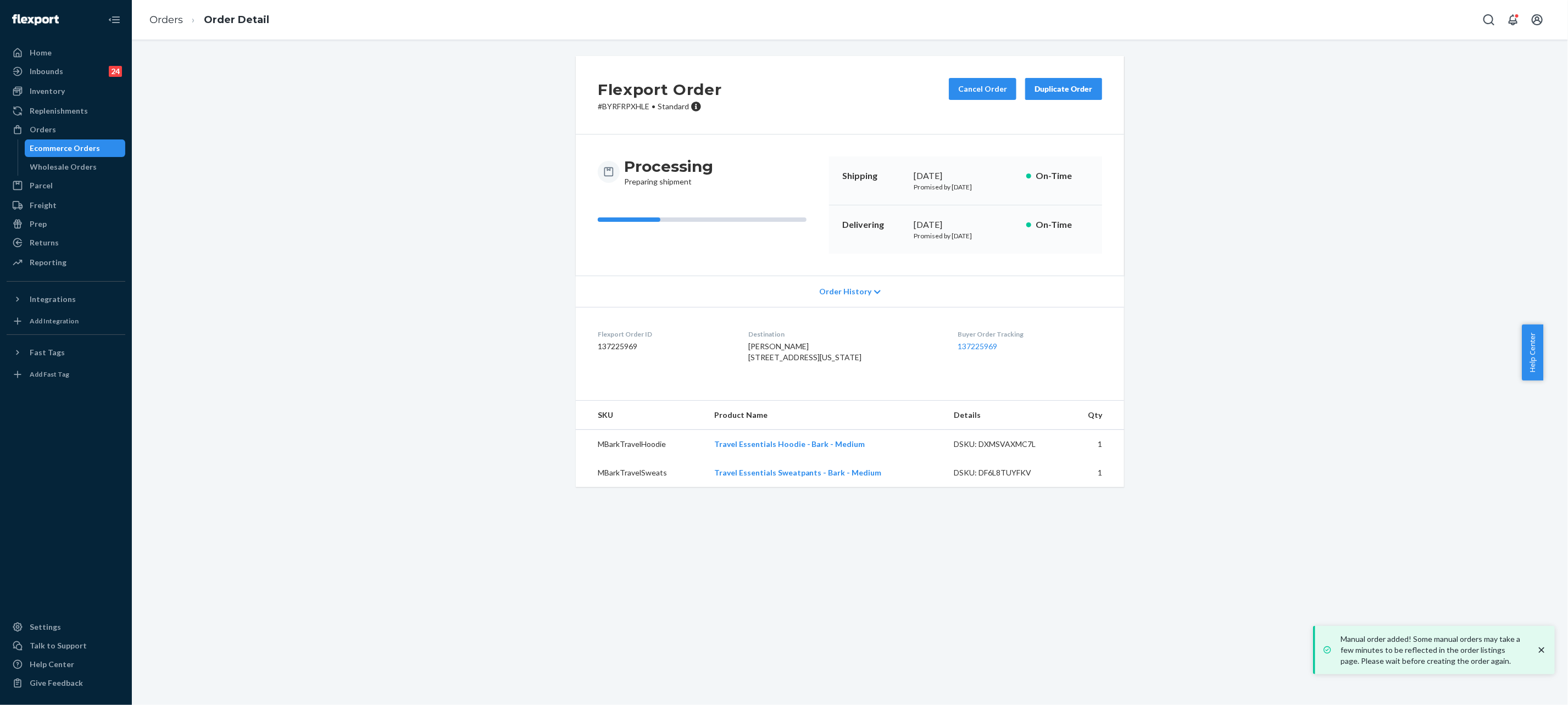
click at [393, 249] on div "Flexport Order # BYRFRPXHLE • Standard Cancel Order Duplicate Order Processing …" at bounding box center [850, 278] width 1419 height 444
click at [978, 349] on link "137225969" at bounding box center [977, 346] width 40 height 9
click at [169, 18] on link "Orders" at bounding box center [166, 19] width 33 height 12
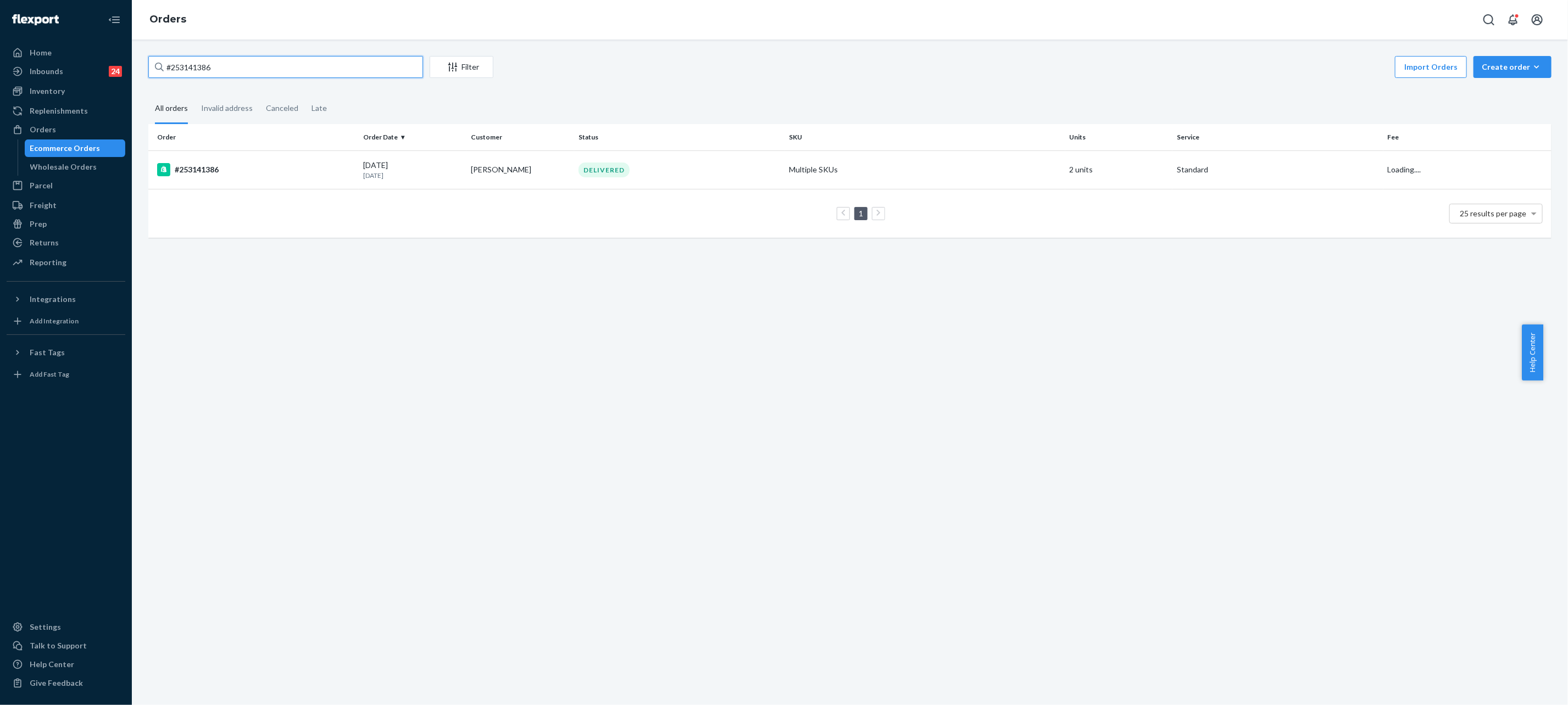
click at [312, 74] on input "#253141386" at bounding box center [286, 67] width 275 height 22
click at [315, 74] on input "#253141386" at bounding box center [286, 67] width 275 height 22
click at [317, 74] on input "#253141386" at bounding box center [286, 67] width 275 height 22
paste input "#252111292)"
type input "##252111292)"
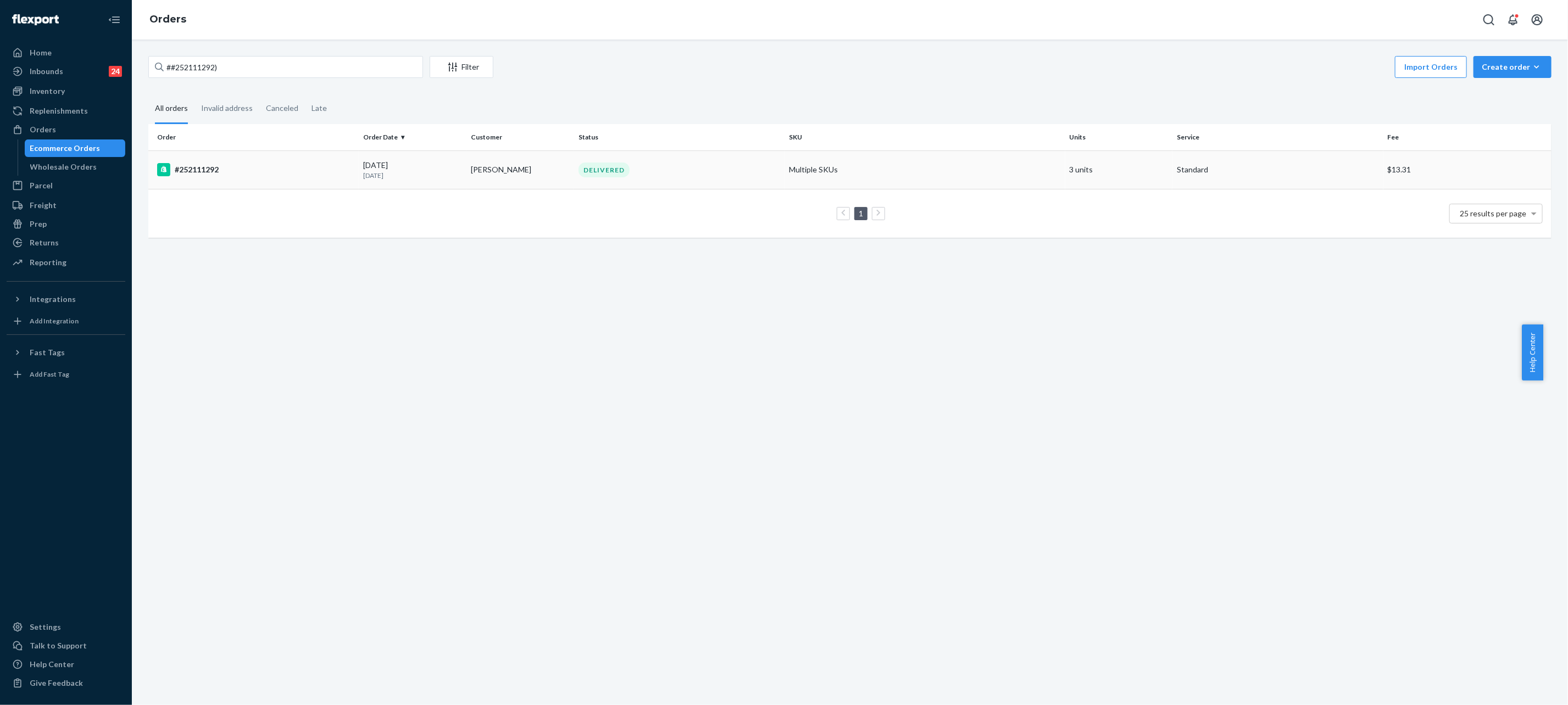
click at [576, 168] on div "DELIVERED" at bounding box center [679, 169] width 206 height 15
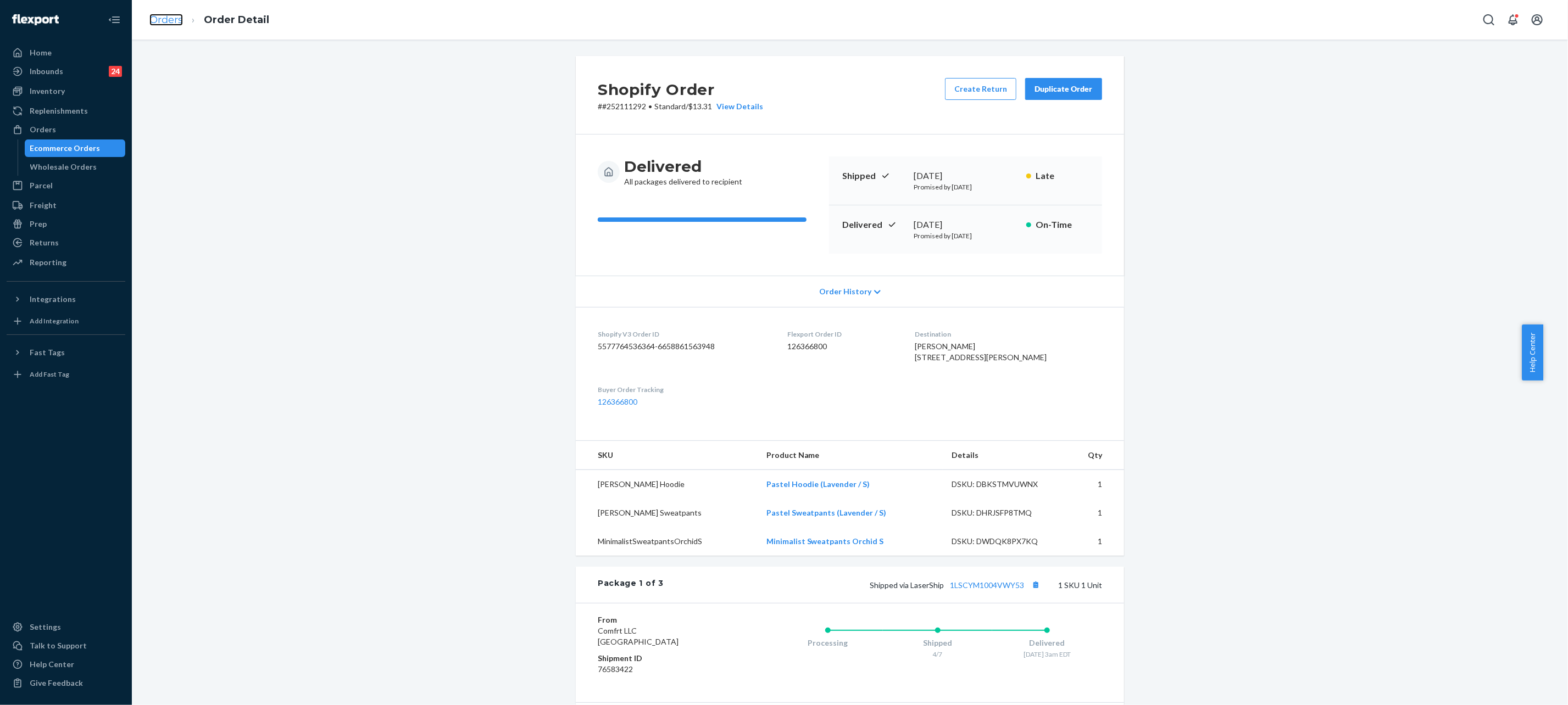
click at [175, 15] on link "Orders" at bounding box center [166, 19] width 33 height 12
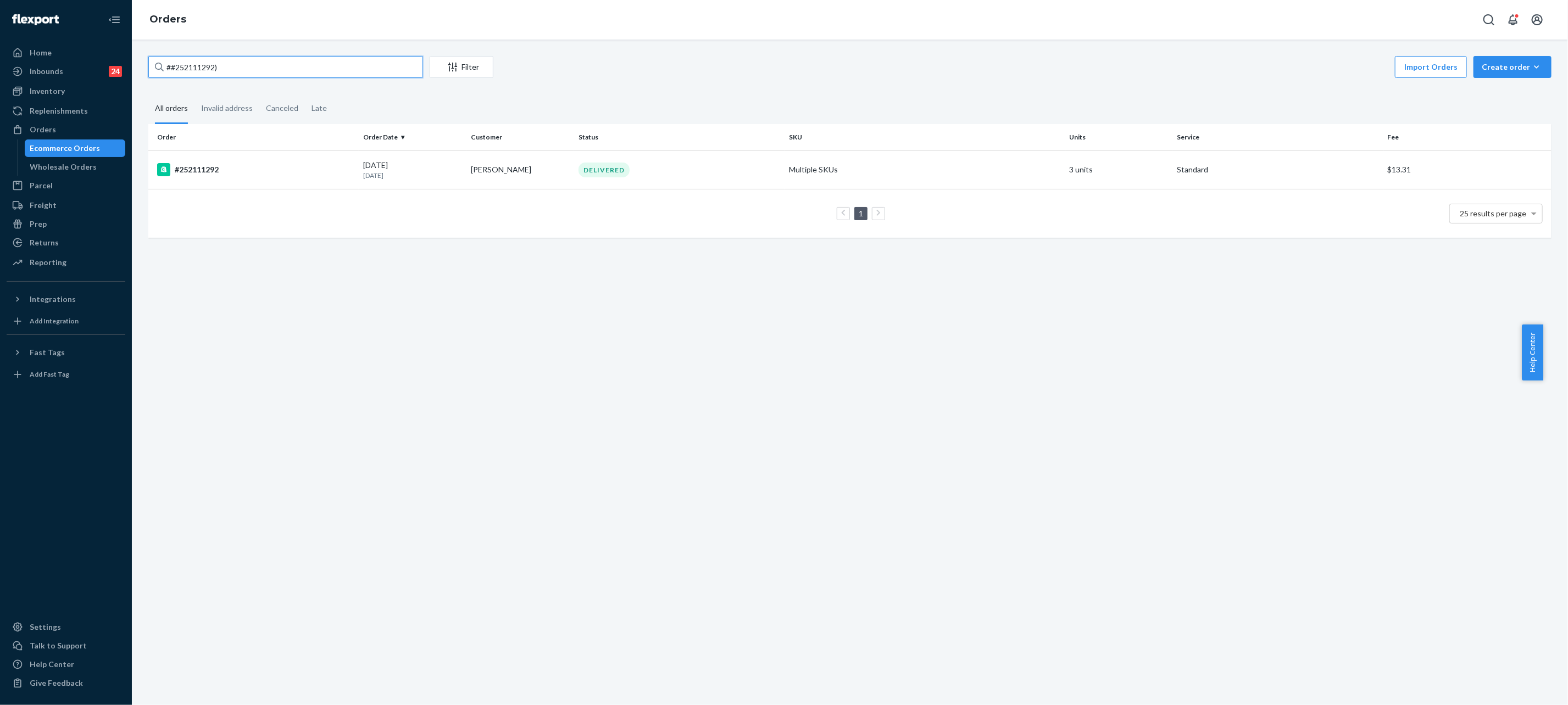
click at [382, 62] on input "##252111292)" at bounding box center [286, 67] width 275 height 22
paste input "252111292"
type input "#252111292"
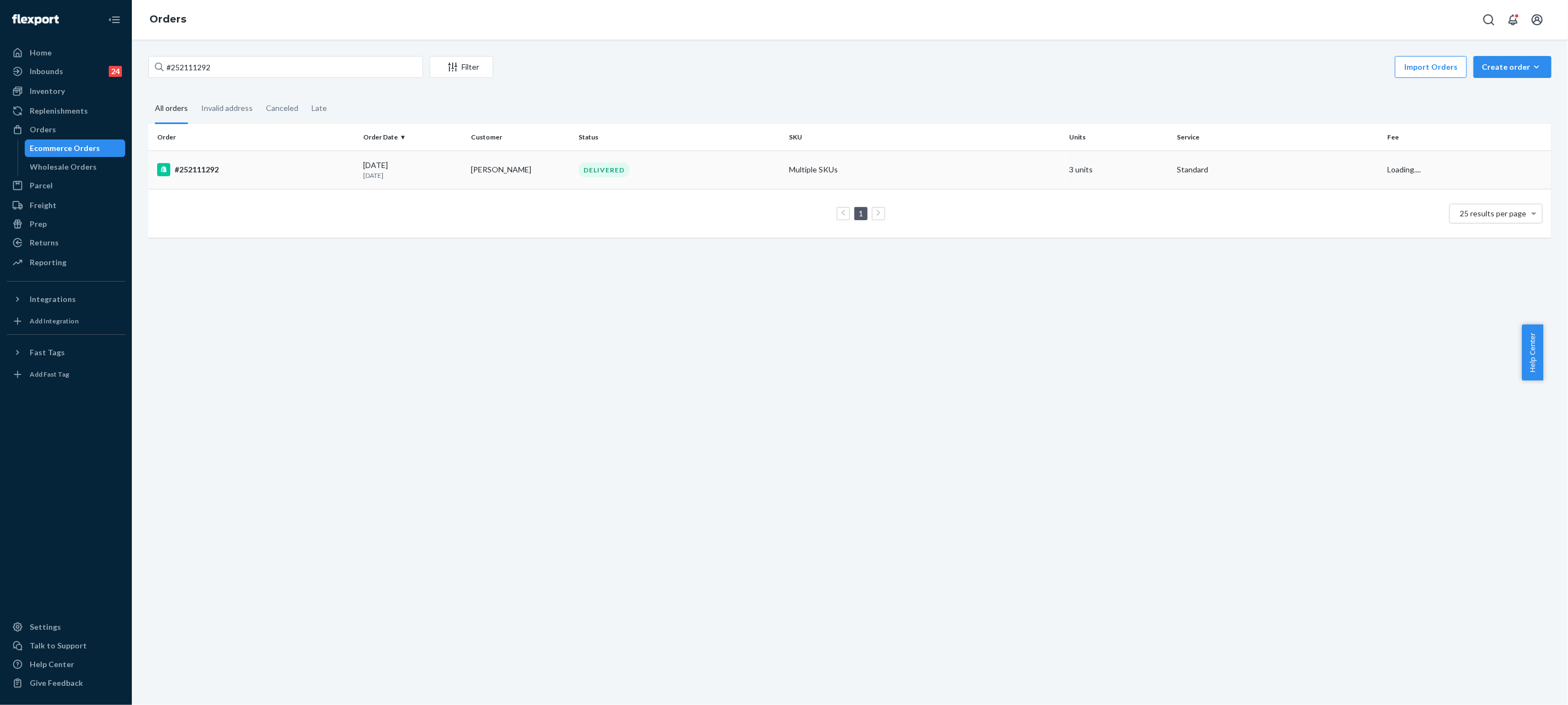
click at [651, 167] on div "DELIVERED" at bounding box center [679, 169] width 206 height 15
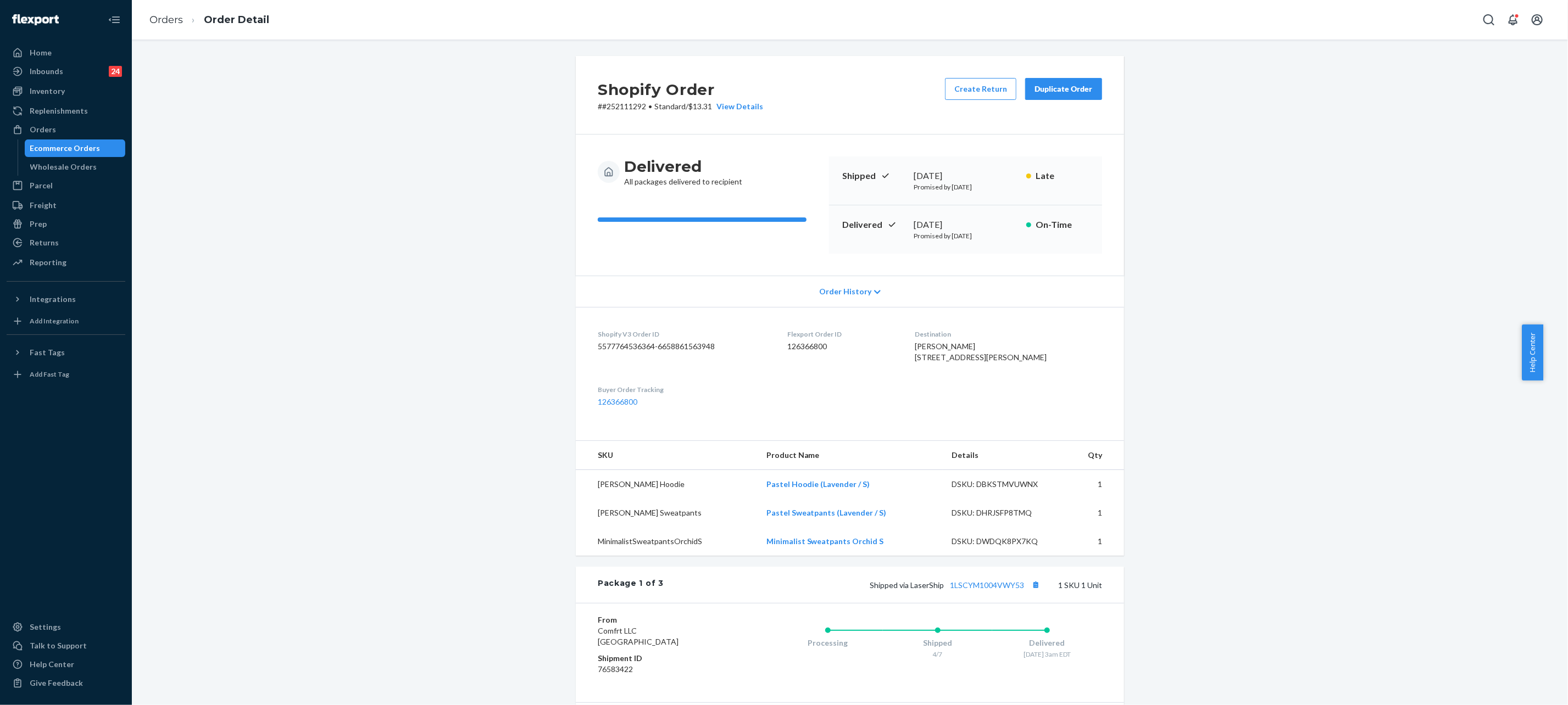
click at [184, 17] on li "Order Detail" at bounding box center [226, 20] width 86 height 15
click at [172, 2] on div "Orders Order Detail" at bounding box center [850, 20] width 1436 height 40
click at [174, 20] on link "Orders" at bounding box center [166, 19] width 33 height 12
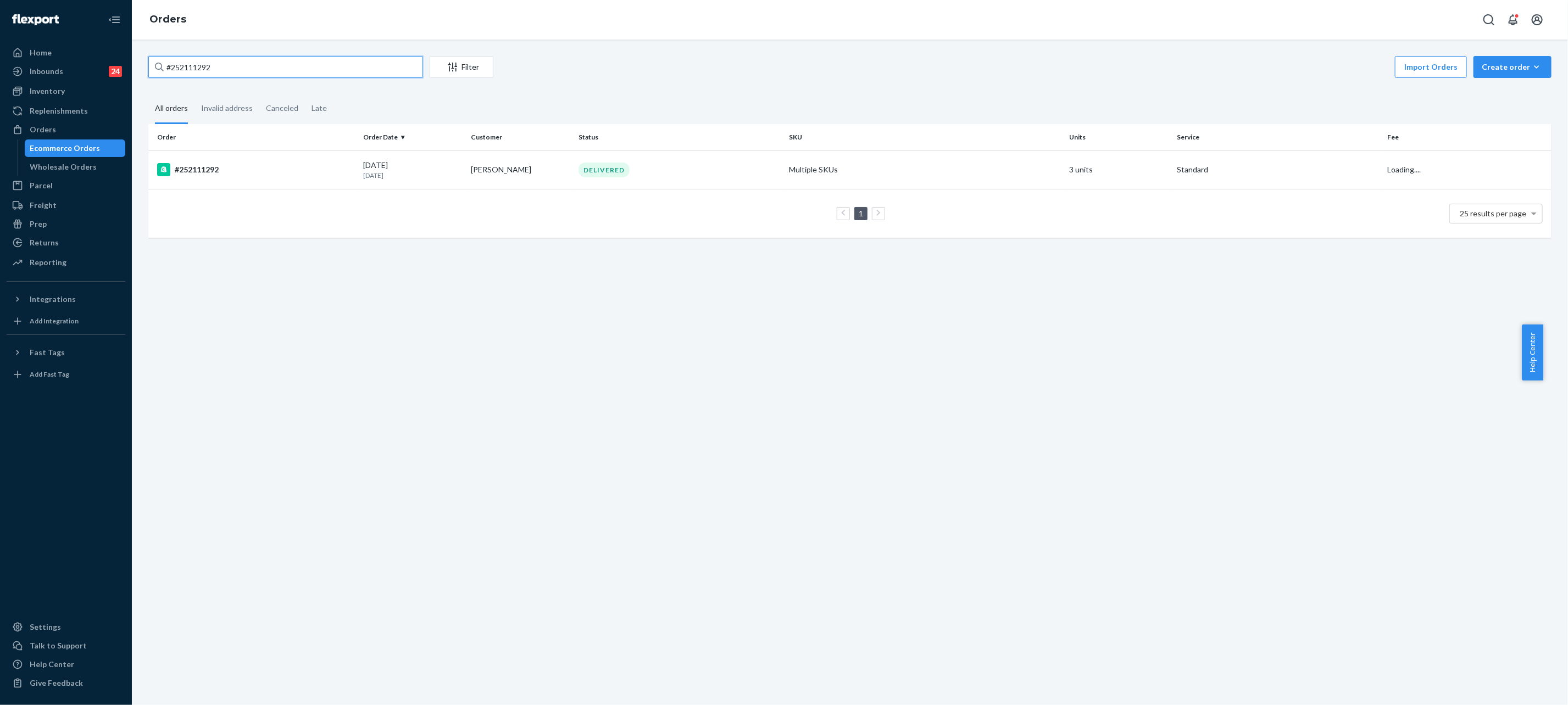
click at [269, 67] on input "#252111292" at bounding box center [286, 67] width 275 height 22
paste input "4569383"
type input "#254569383"
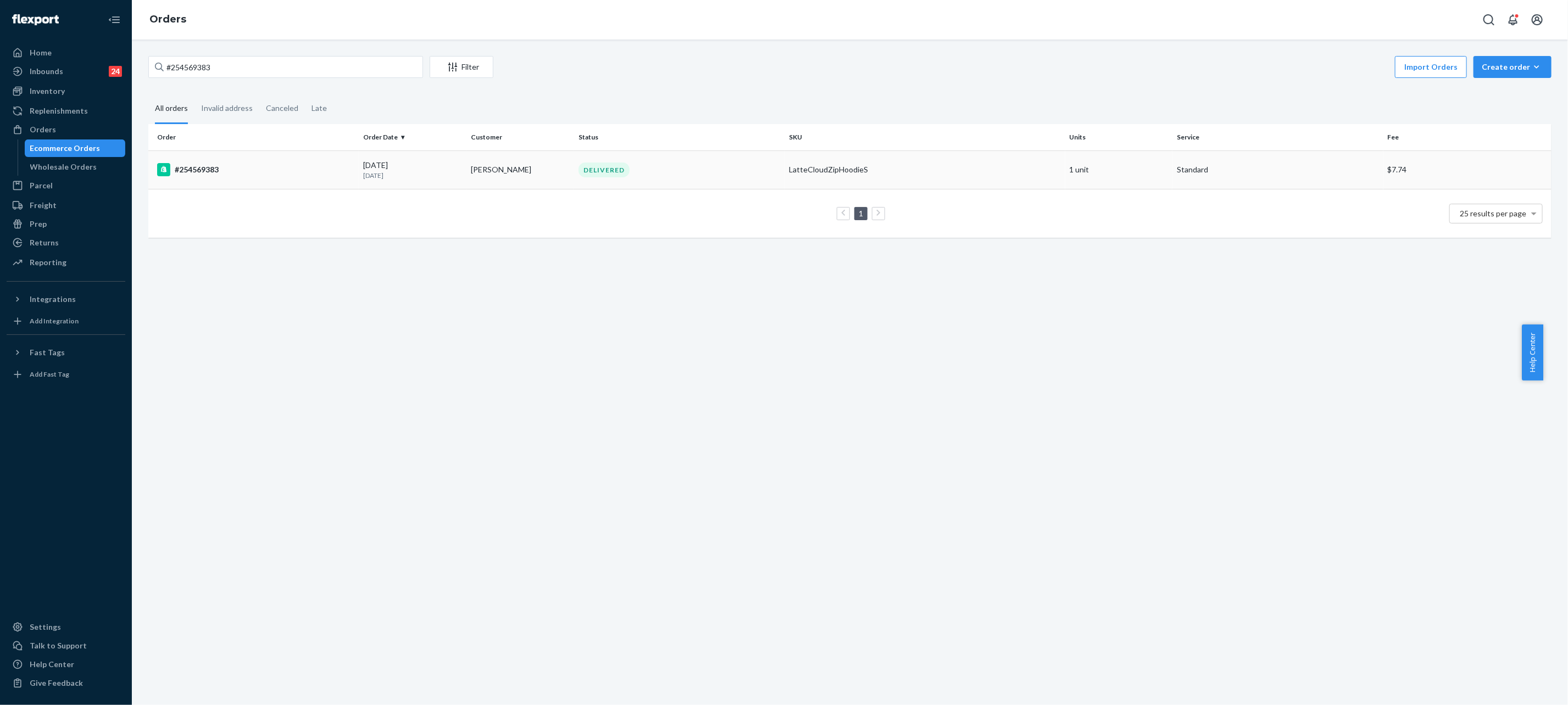
click at [334, 169] on div "#254569383" at bounding box center [256, 169] width 197 height 13
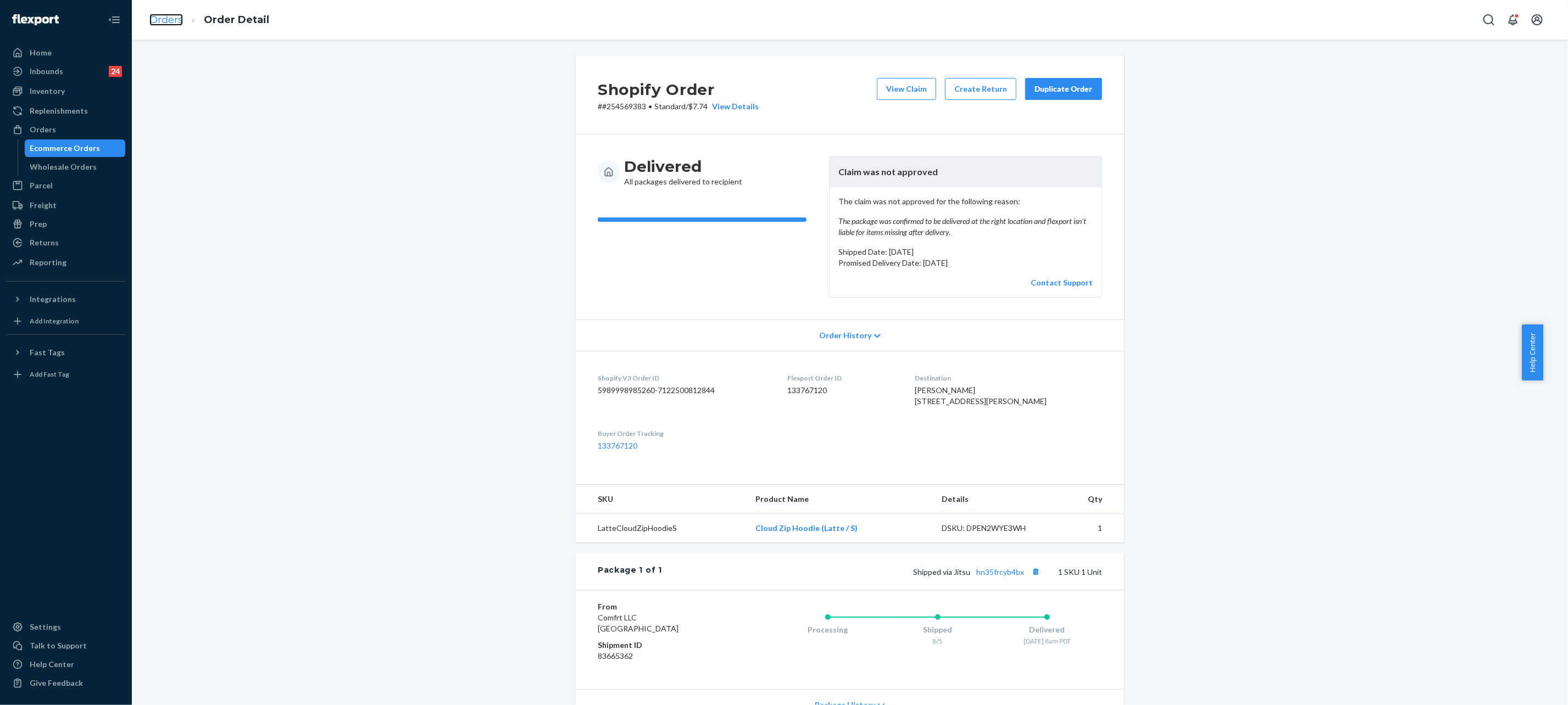
click at [172, 20] on link "Orders" at bounding box center [166, 19] width 33 height 12
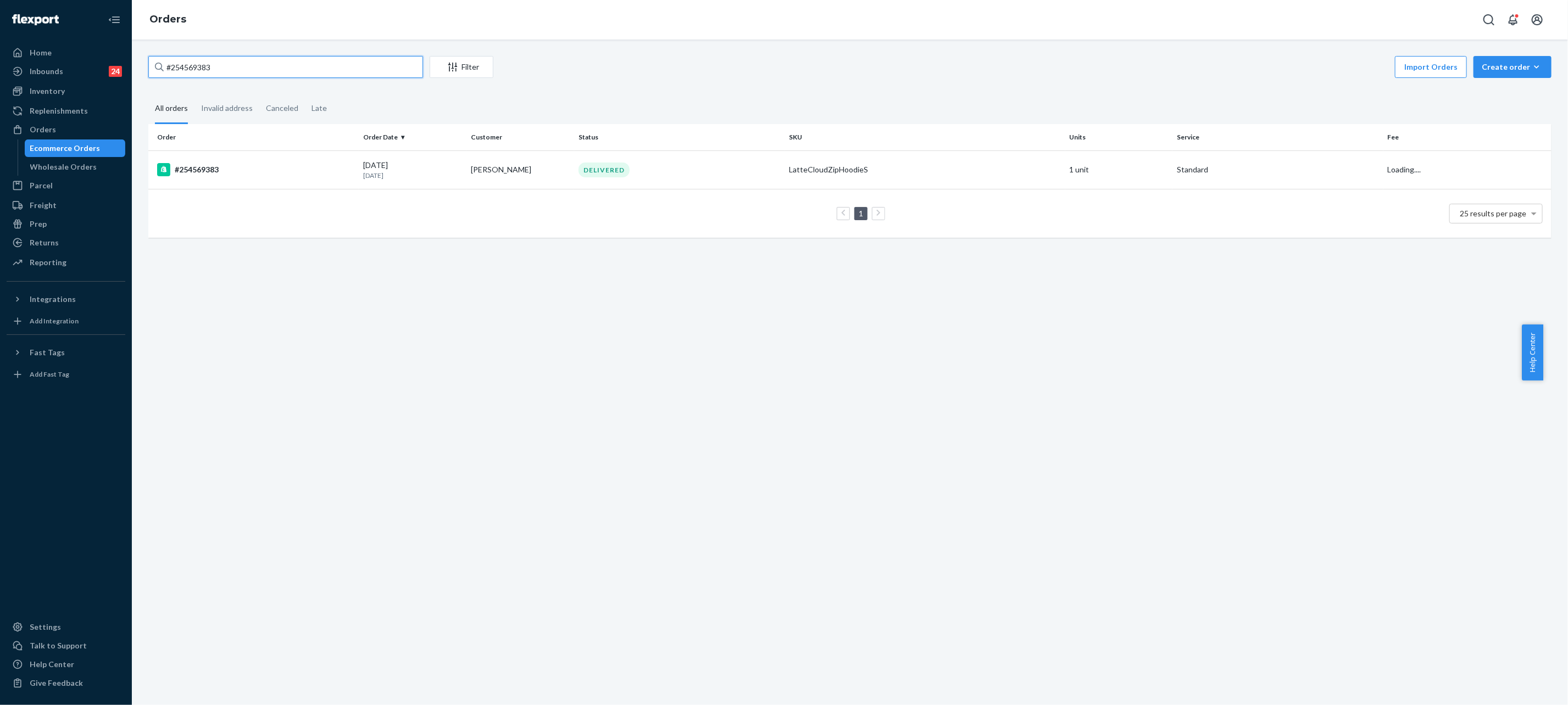
click at [230, 72] on input "#254569383" at bounding box center [286, 67] width 275 height 22
paste input "255154841"
type input "255154841"
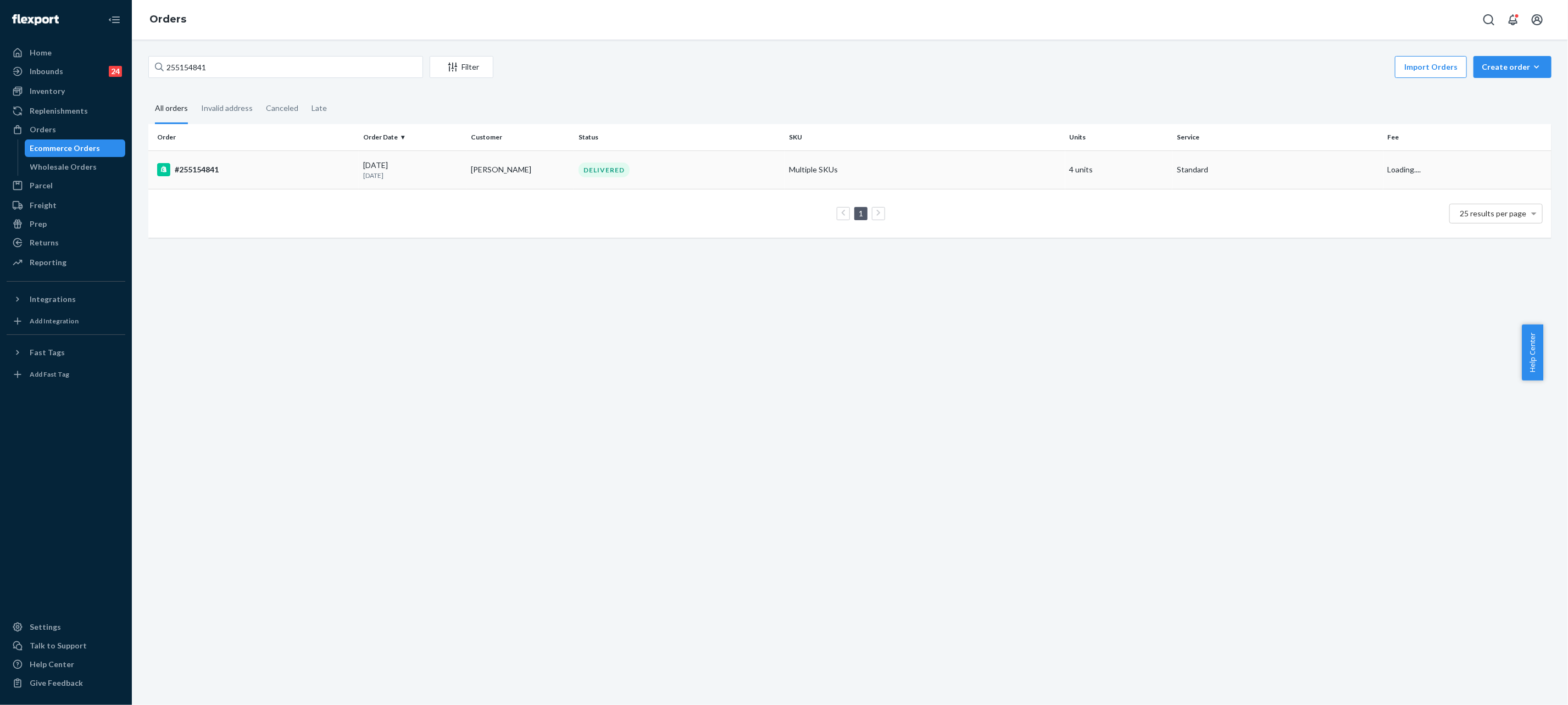
click at [837, 173] on td "Multiple SKUs" at bounding box center [925, 169] width 281 height 38
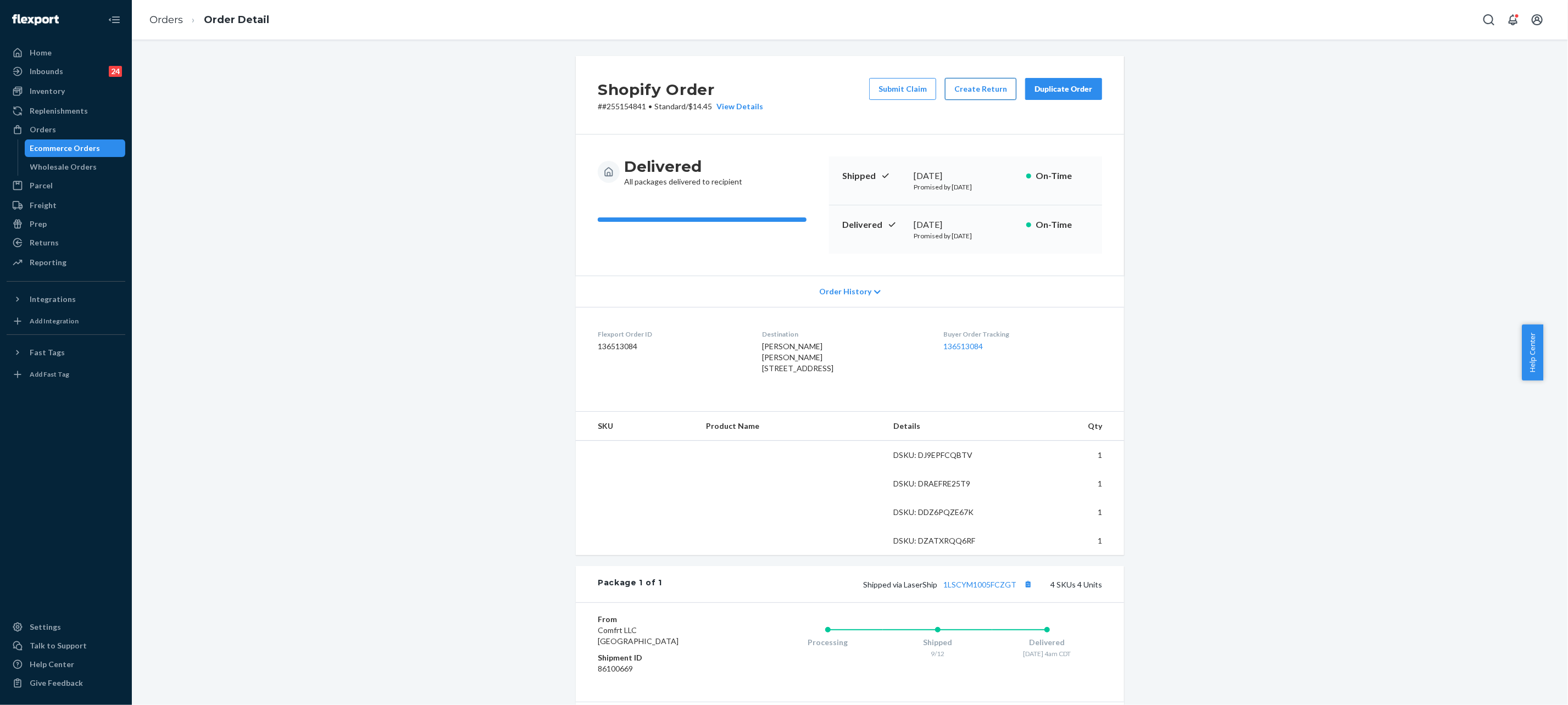
click at [950, 86] on button "Create Return" at bounding box center [980, 89] width 72 height 22
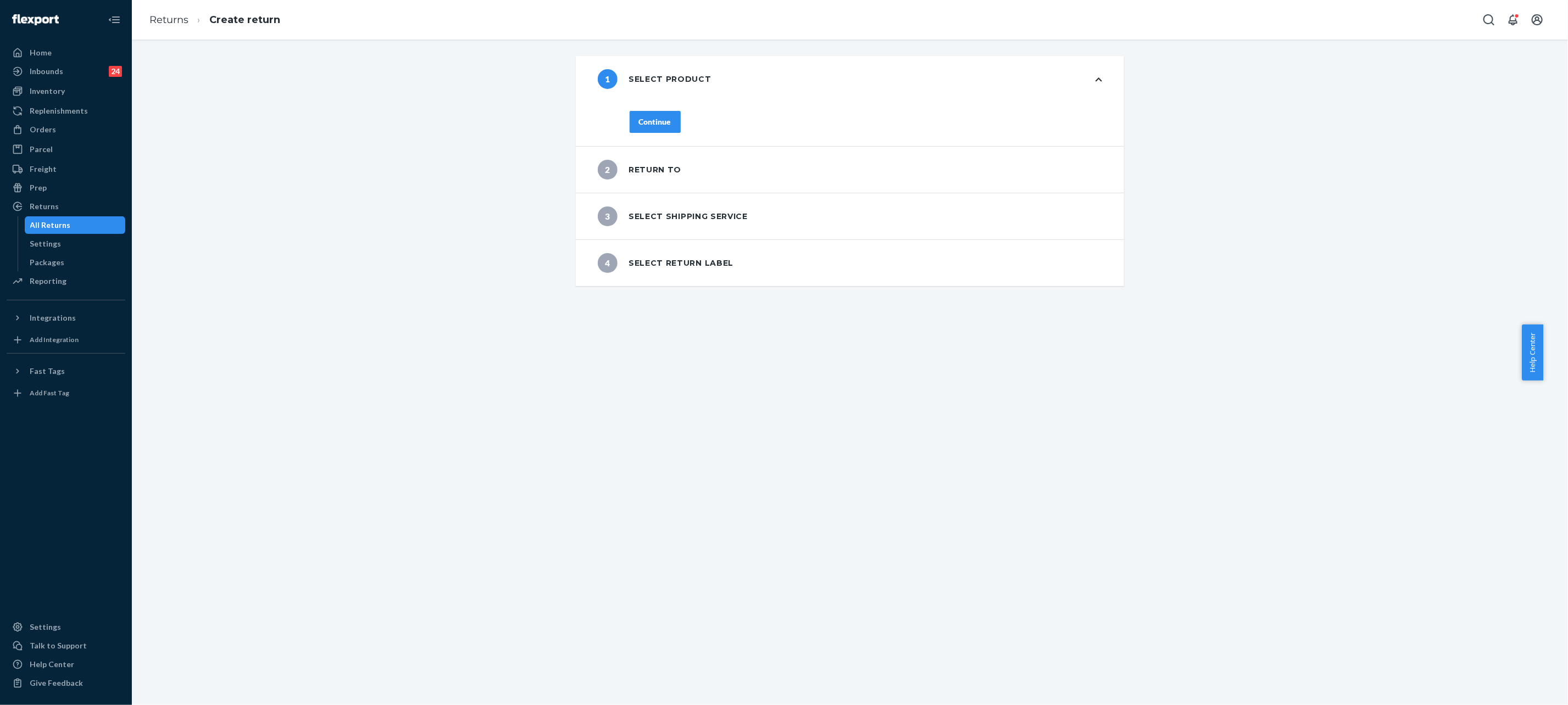
click at [639, 116] on div "Continue" at bounding box center [655, 122] width 33 height 11
click at [660, 130] on button "Continue" at bounding box center [655, 122] width 51 height 22
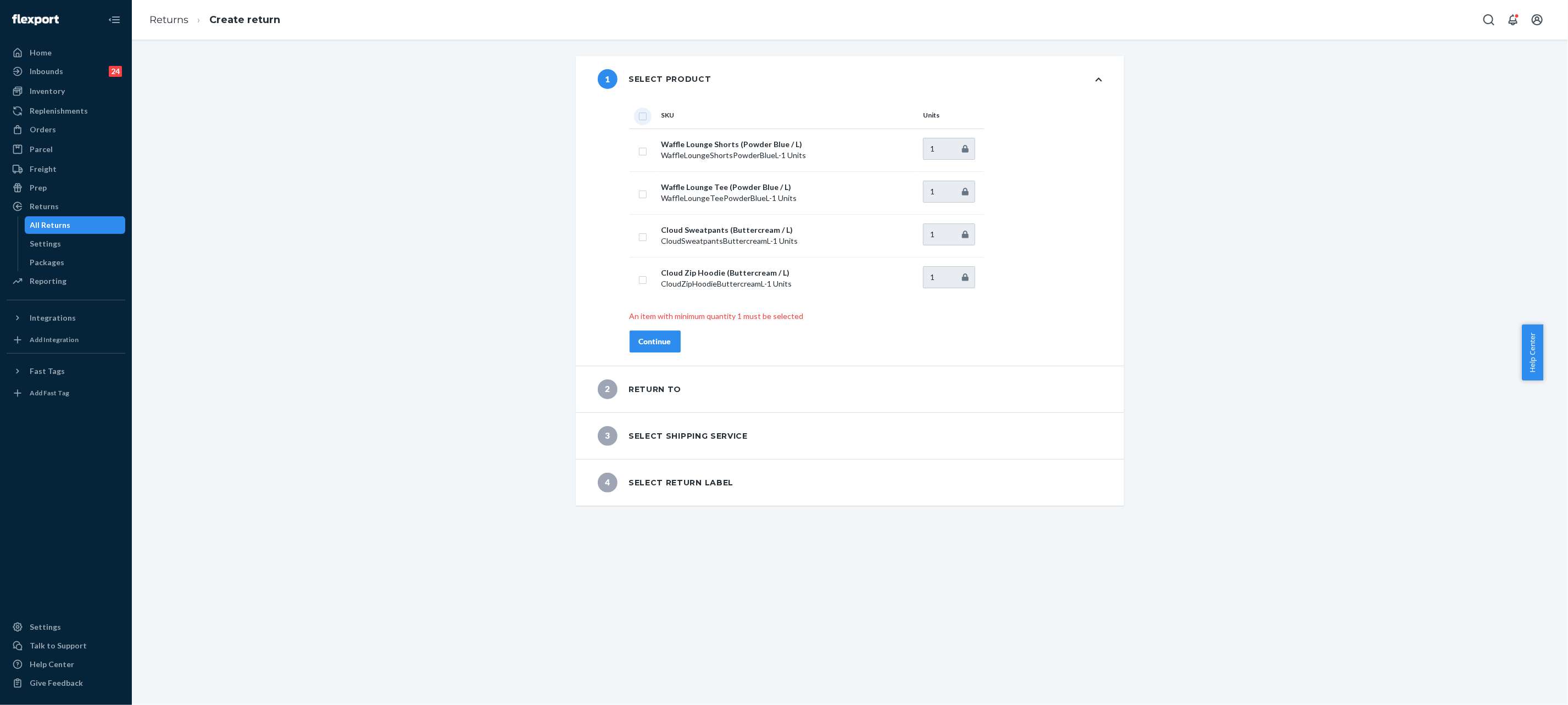
click at [638, 116] on input "checkbox" at bounding box center [643, 115] width 9 height 11
checkbox input "true"
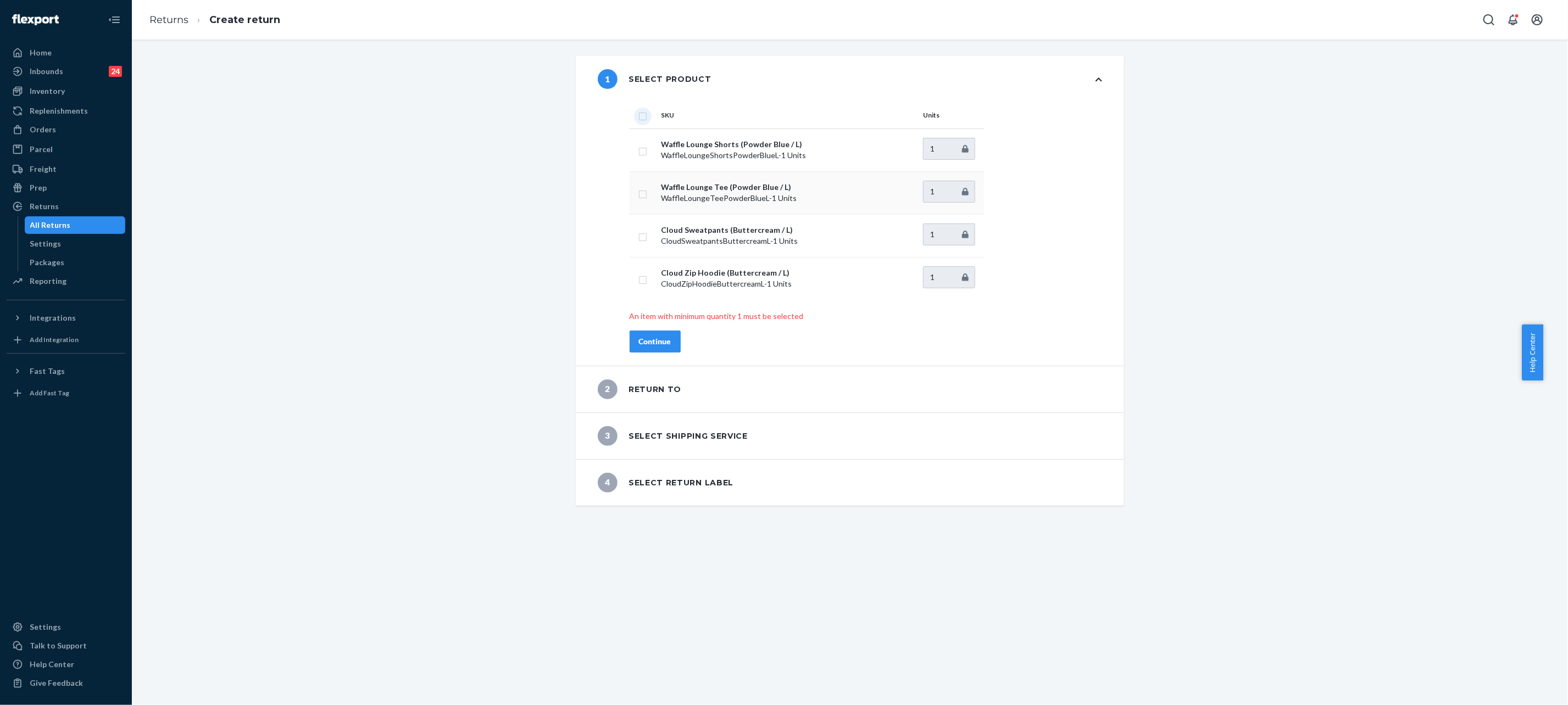
checkbox input "true"
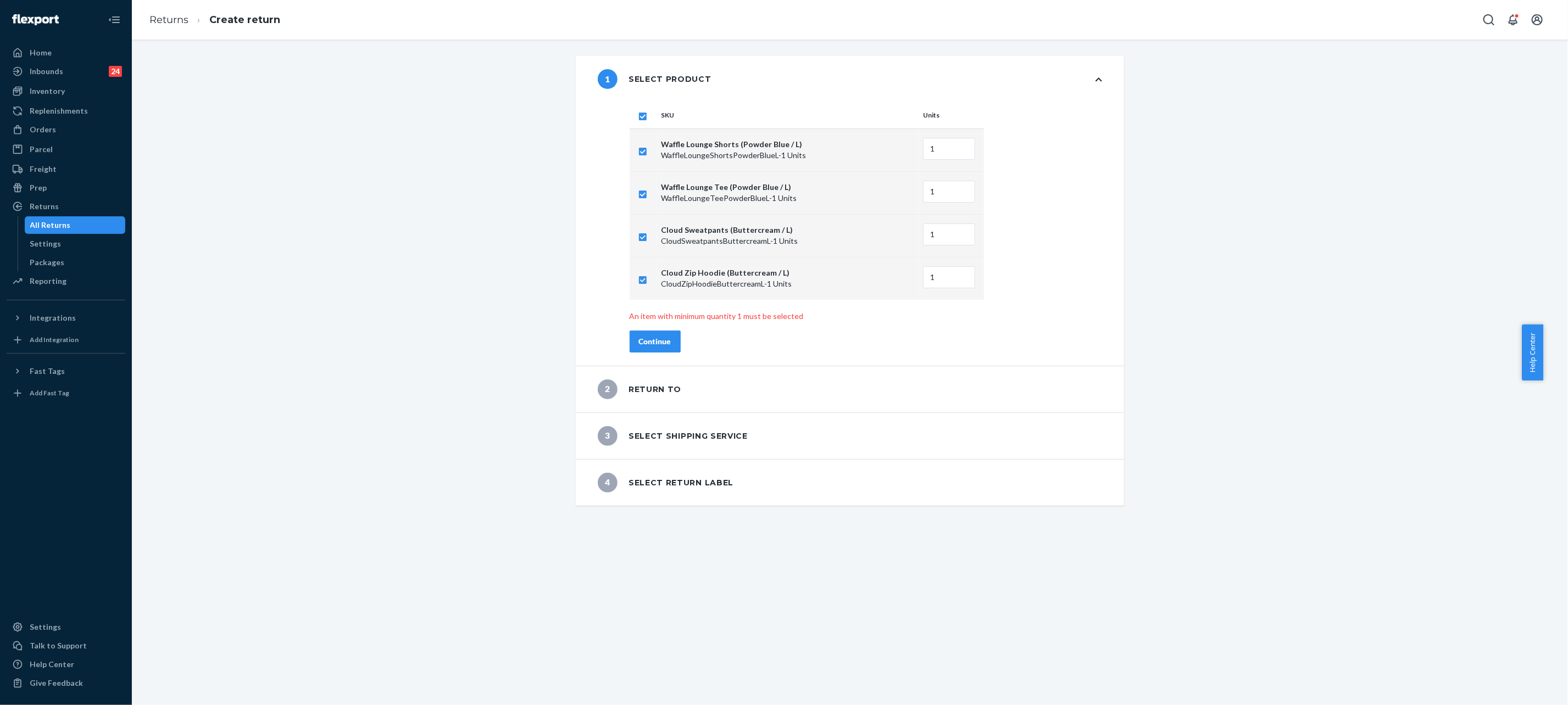
click at [656, 340] on div "Continue" at bounding box center [655, 342] width 33 height 11
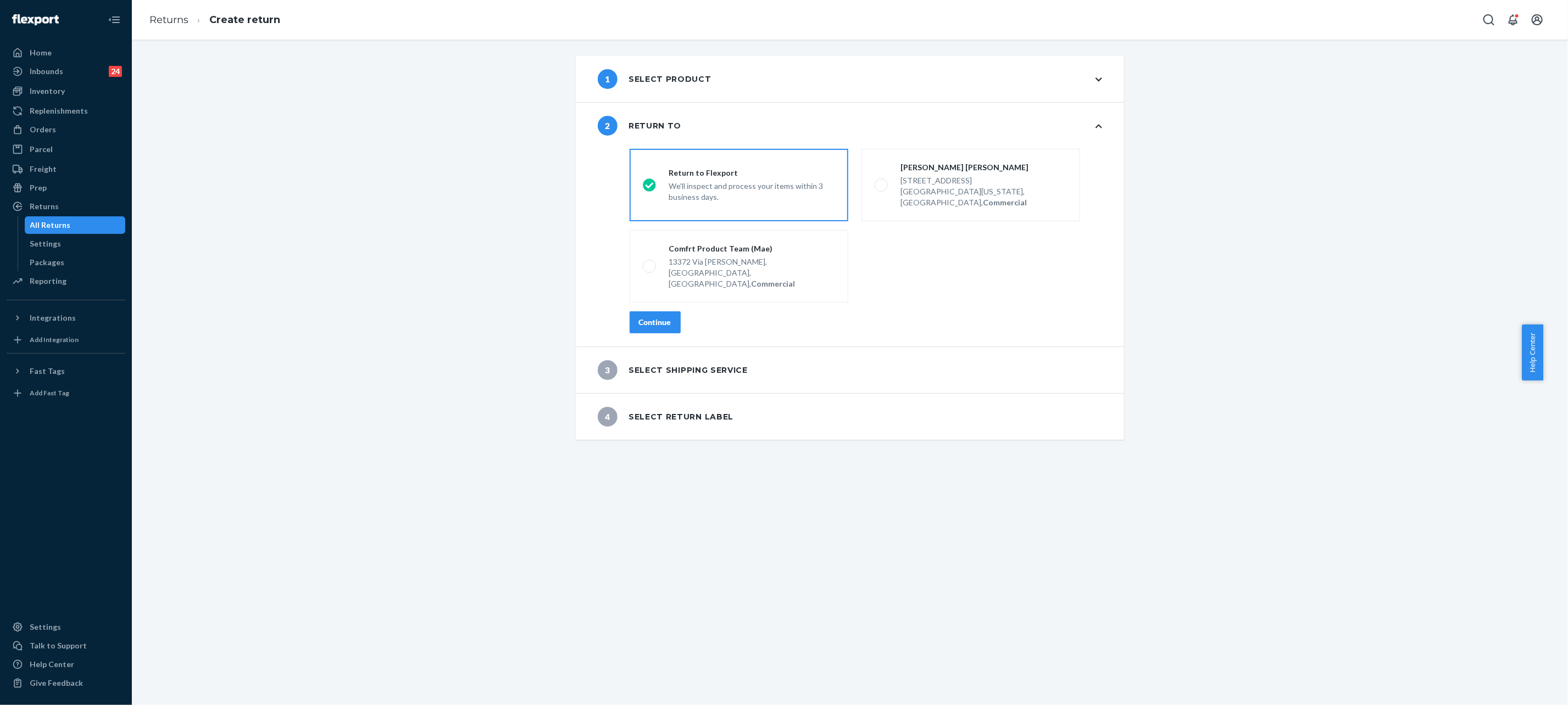
click at [628, 316] on div "destinationsRadioGroup Return to Flexport We'll inspect and process your items …" at bounding box center [865, 245] width 517 height 202
click at [639, 317] on div "Continue" at bounding box center [655, 322] width 33 height 11
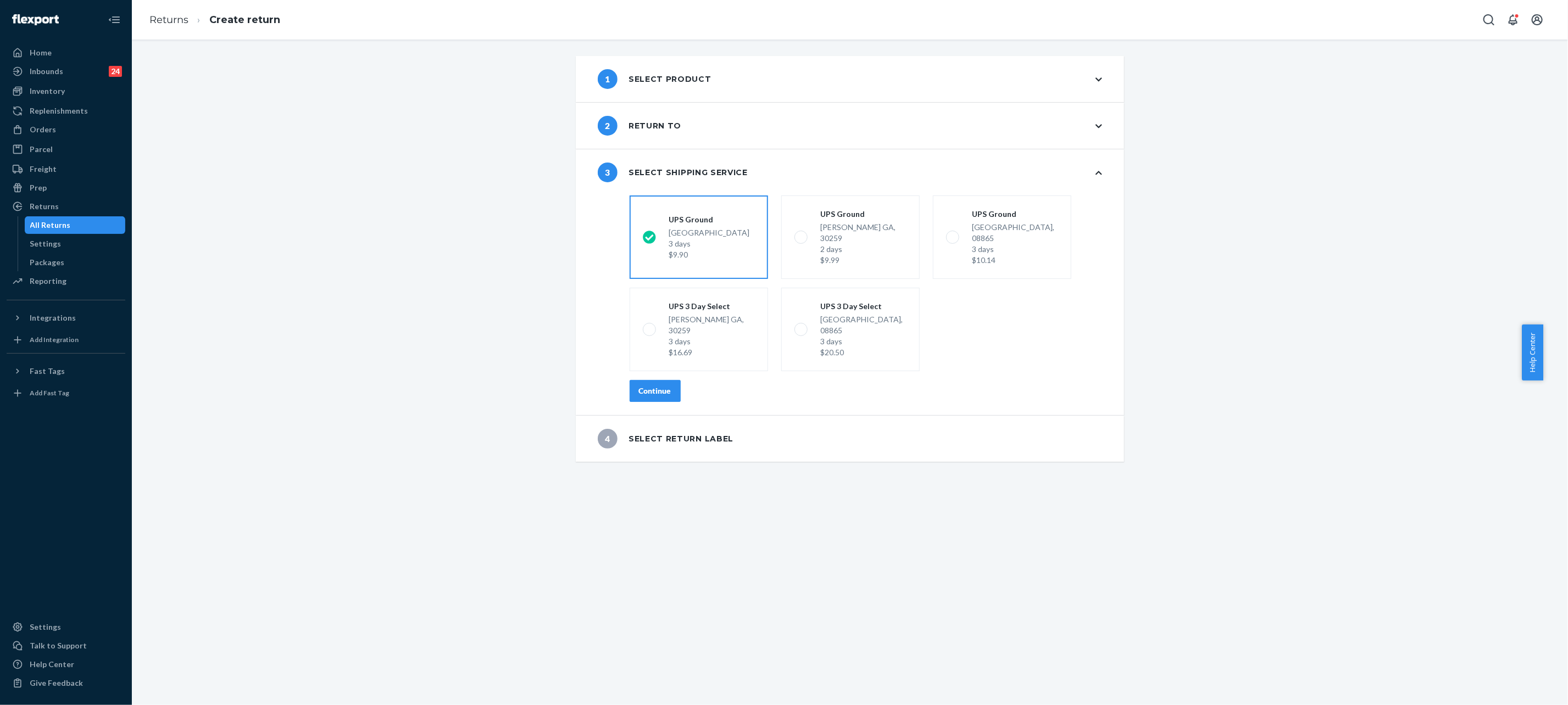
click at [646, 385] on div "Continue" at bounding box center [655, 391] width 33 height 11
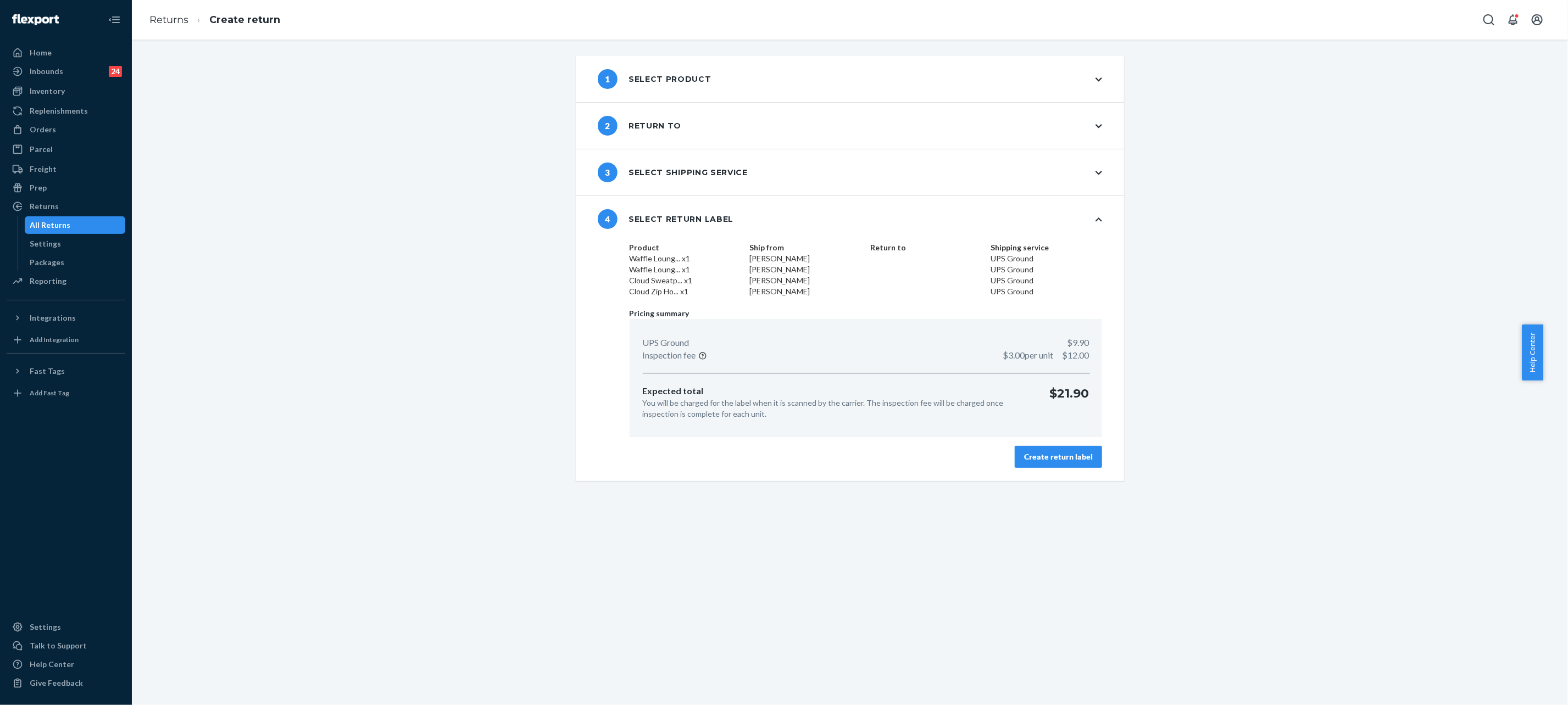
click at [1058, 453] on div "Create return label" at bounding box center [1058, 457] width 69 height 11
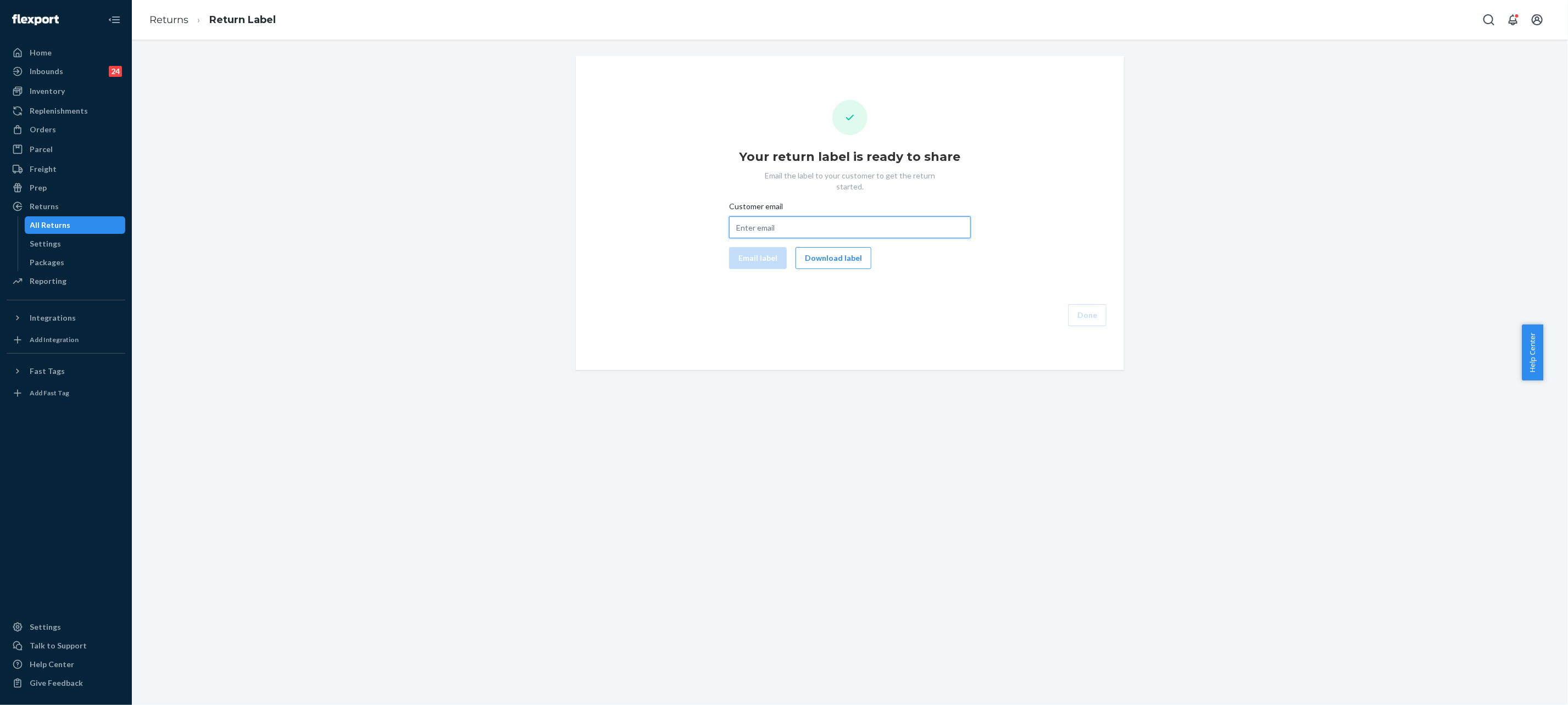
drag, startPoint x: 801, startPoint y: 218, endPoint x: 860, endPoint y: 211, distance: 59.4
click at [801, 219] on input "Customer email" at bounding box center [850, 227] width 242 height 22
paste input "dolphin6365@yahoo.com"
type input "dolphin6365@yahoo.com"
click at [747, 247] on button "Email label" at bounding box center [757, 258] width 57 height 22
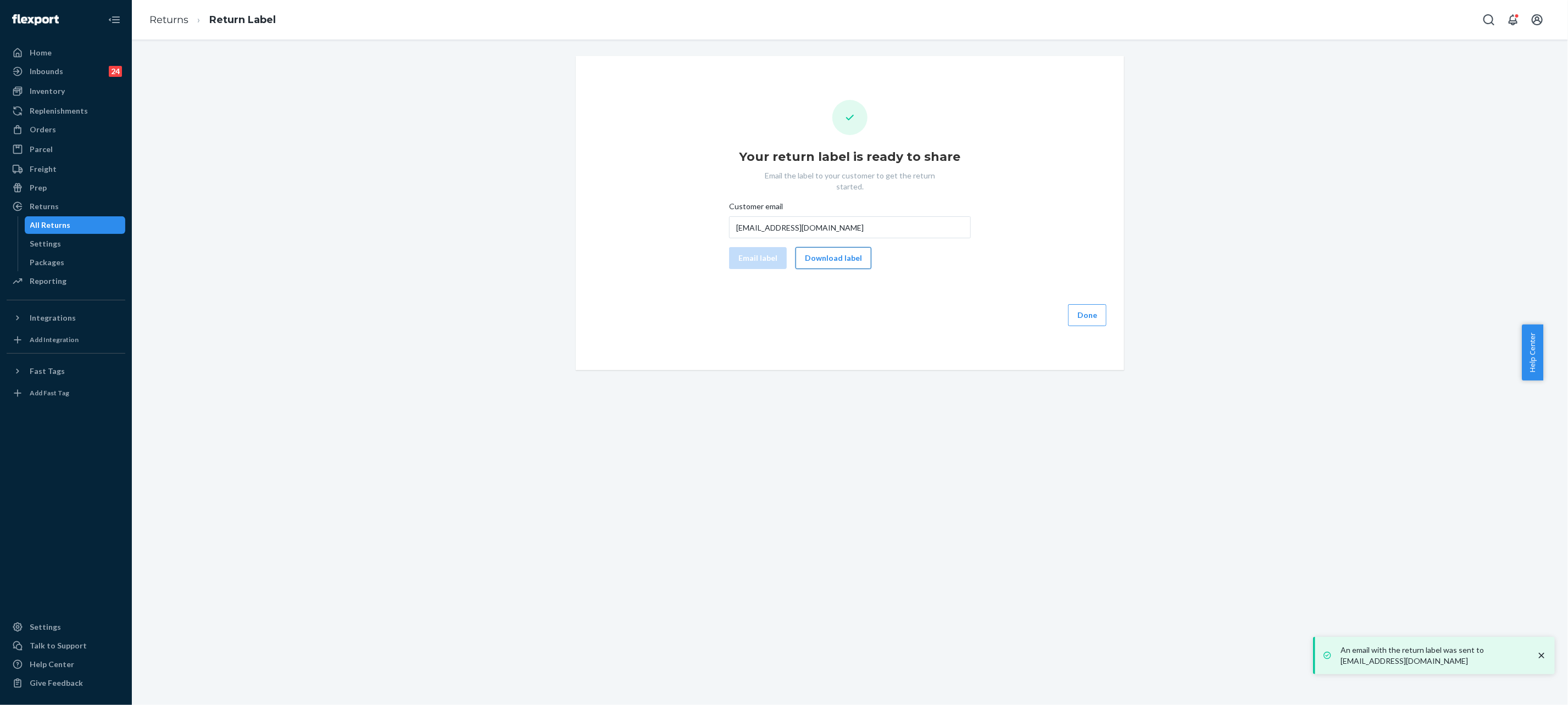
click at [833, 247] on button "Download label" at bounding box center [833, 258] width 76 height 22
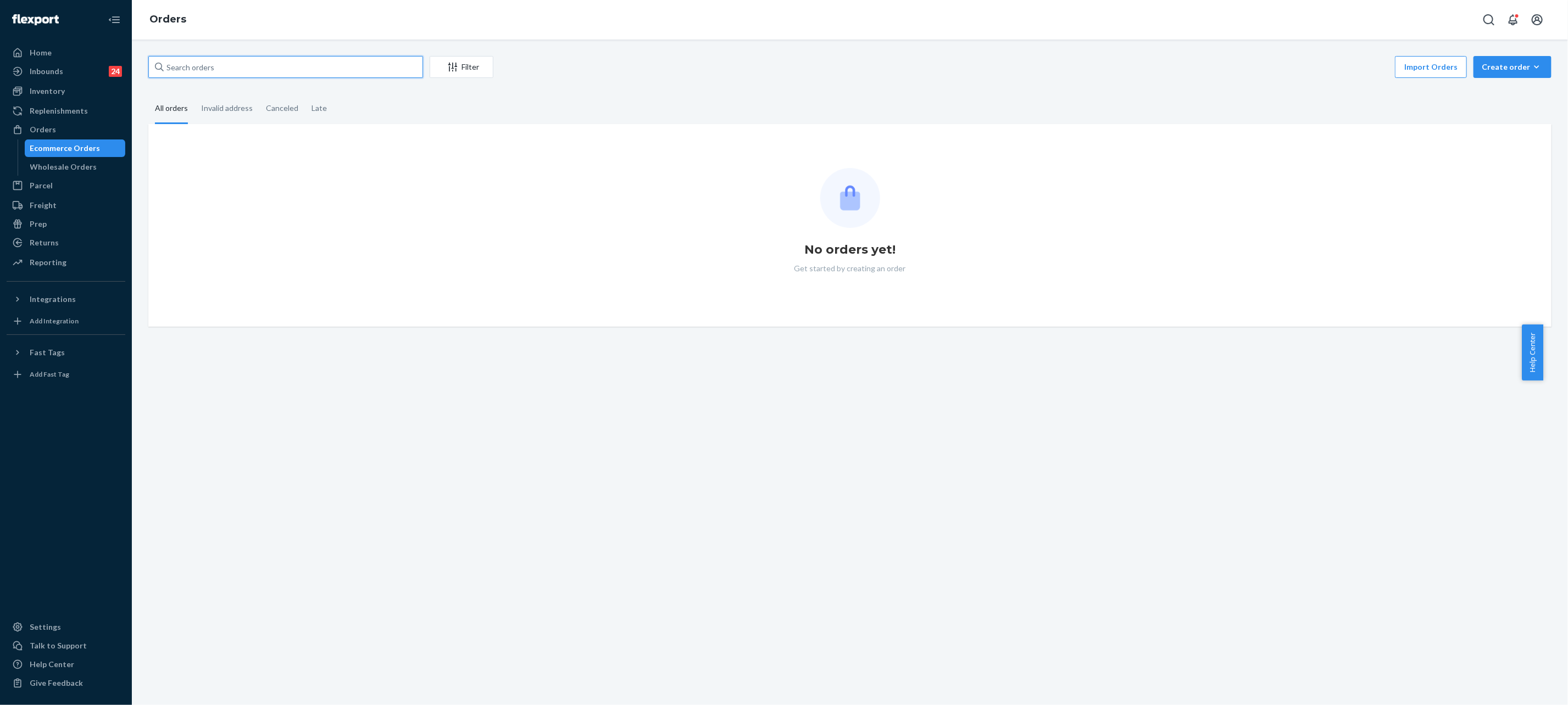
click at [313, 72] on input "text" at bounding box center [286, 67] width 275 height 22
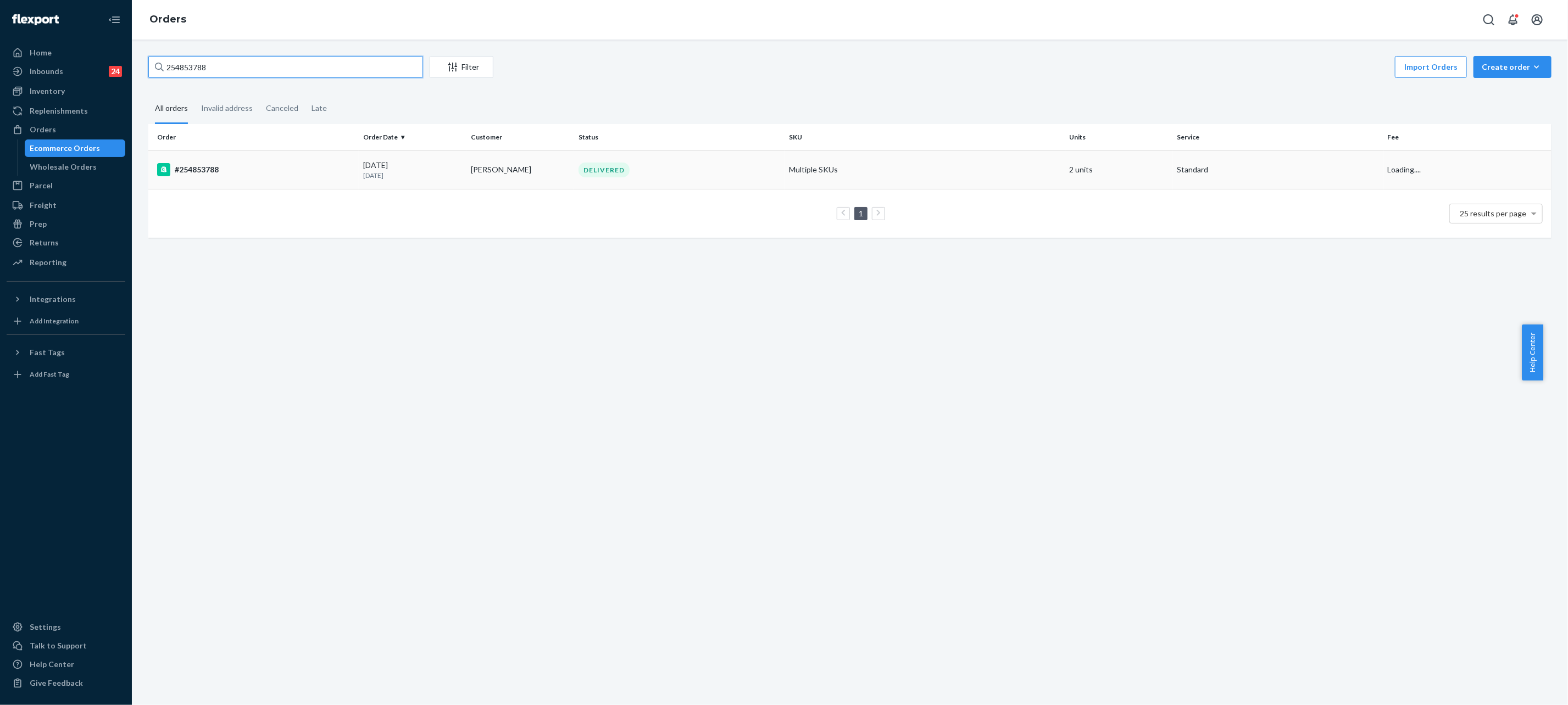
type input "254853788"
click at [538, 157] on td "[PERSON_NAME]" at bounding box center [520, 169] width 108 height 38
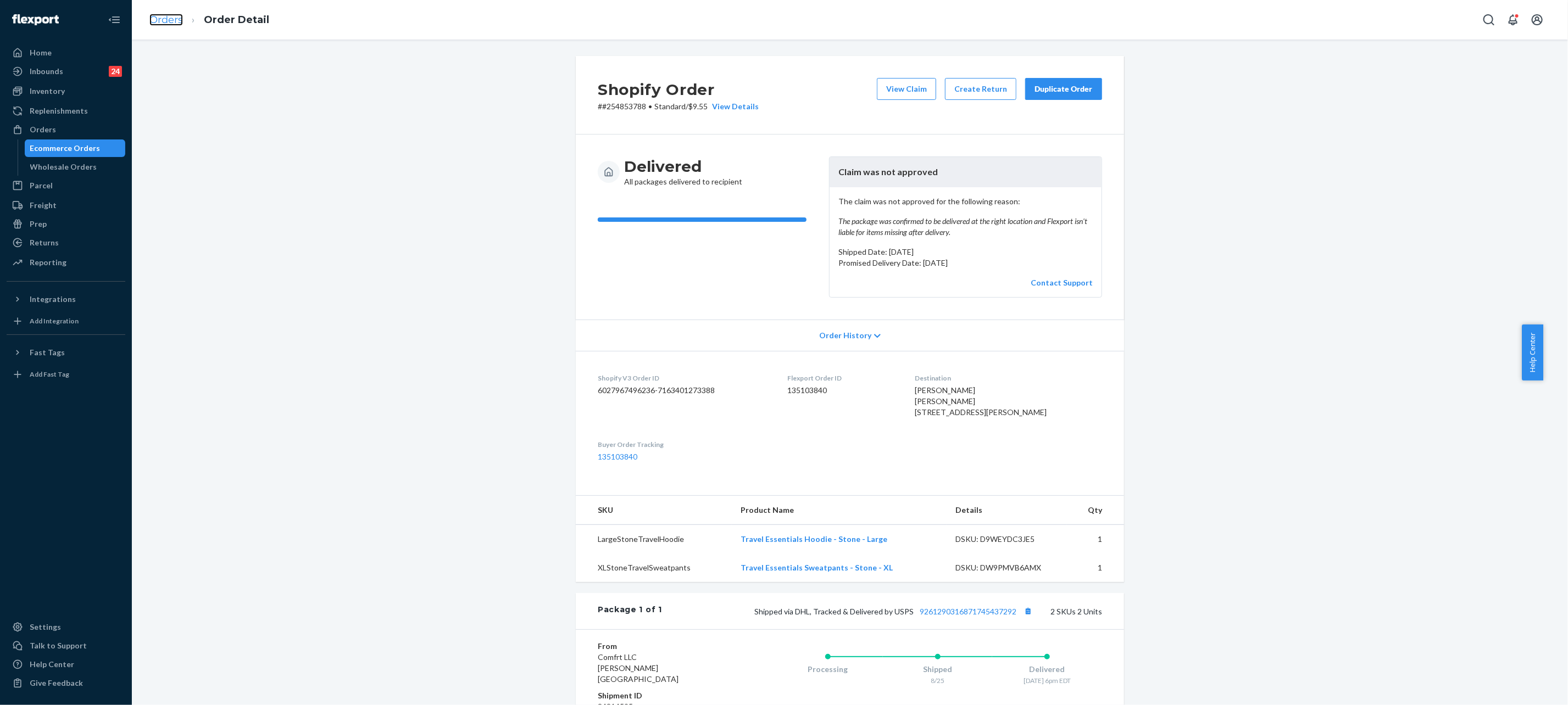
click at [172, 18] on link "Orders" at bounding box center [166, 19] width 33 height 12
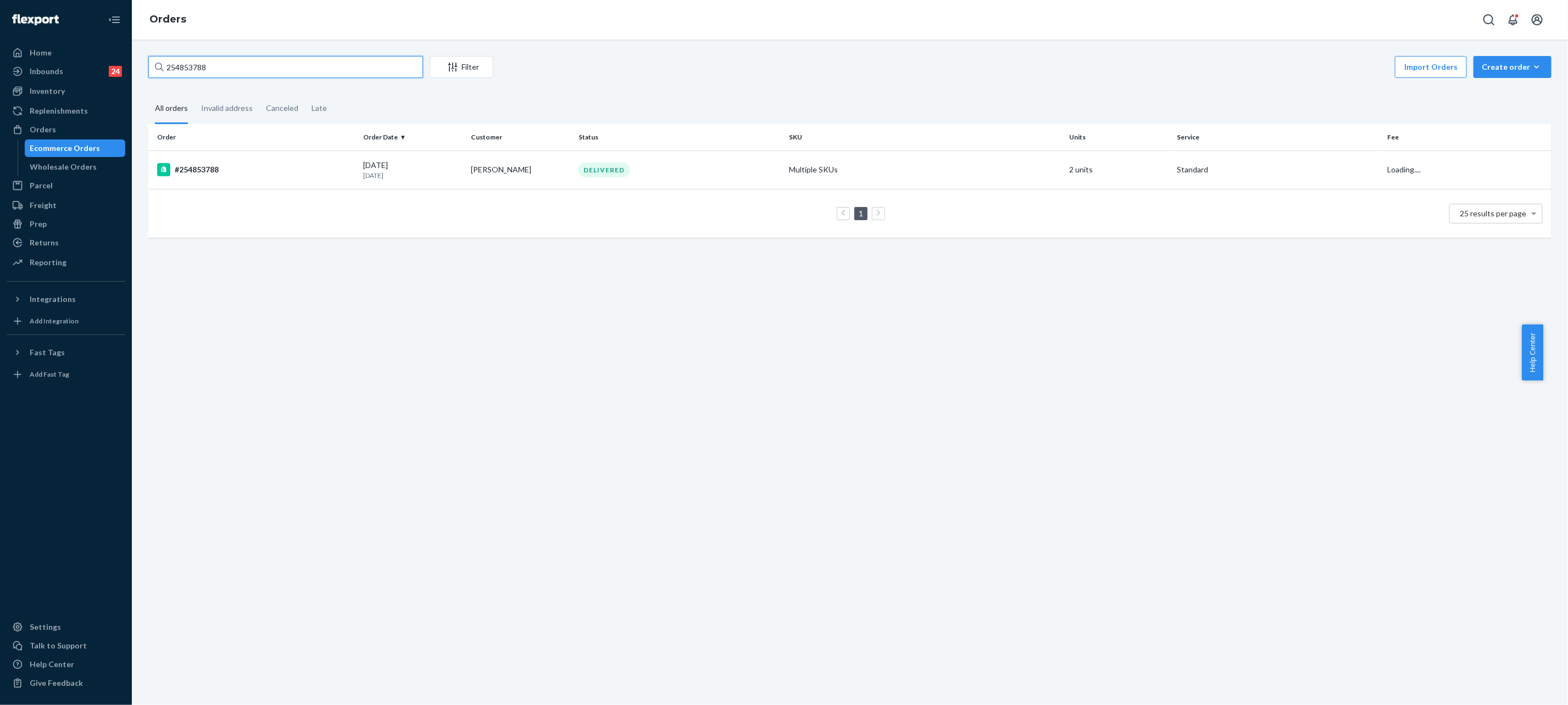
click at [282, 70] on input "254853788" at bounding box center [286, 67] width 275 height 22
paste input "613854"
type input "254613854"
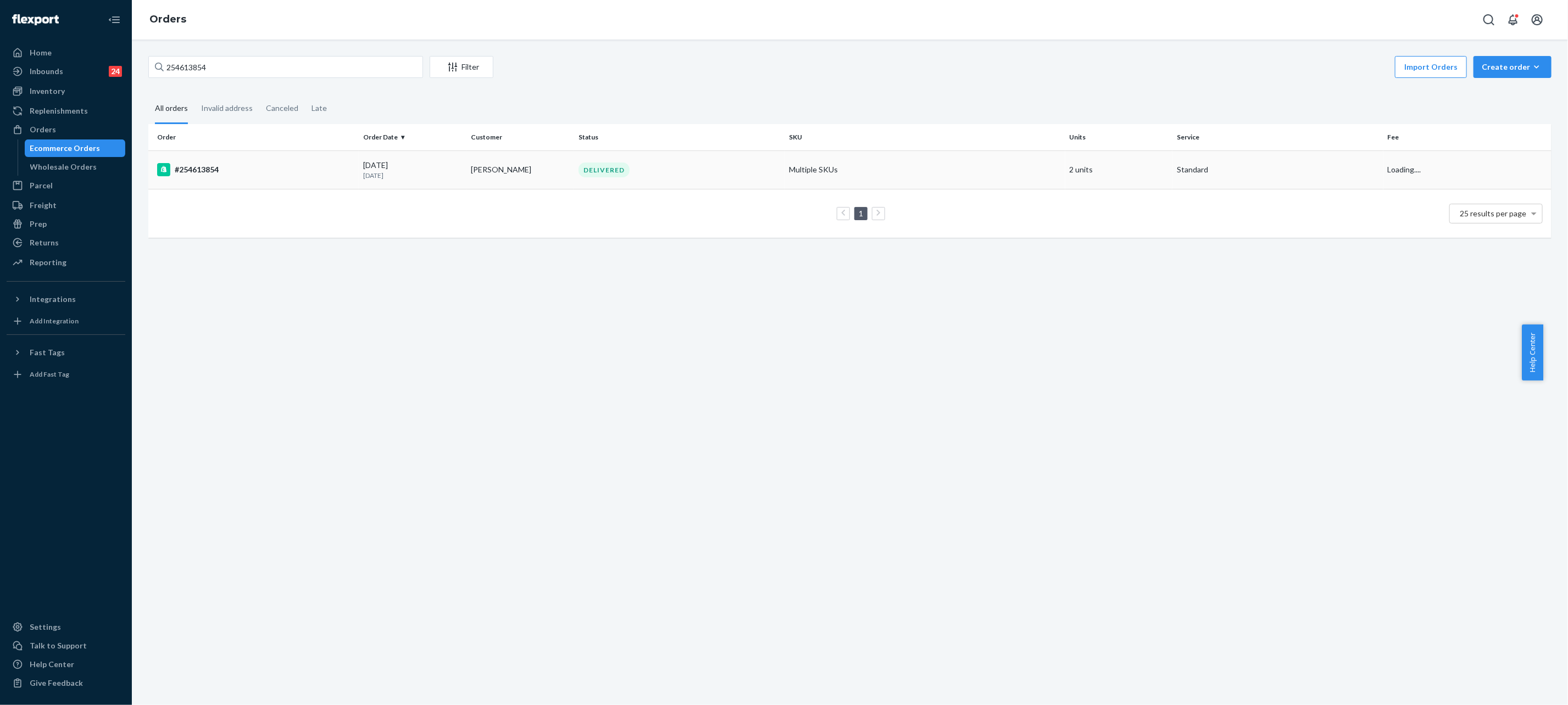
click at [560, 174] on td "[PERSON_NAME]" at bounding box center [520, 169] width 108 height 38
